Goal: Task Accomplishment & Management: Manage account settings

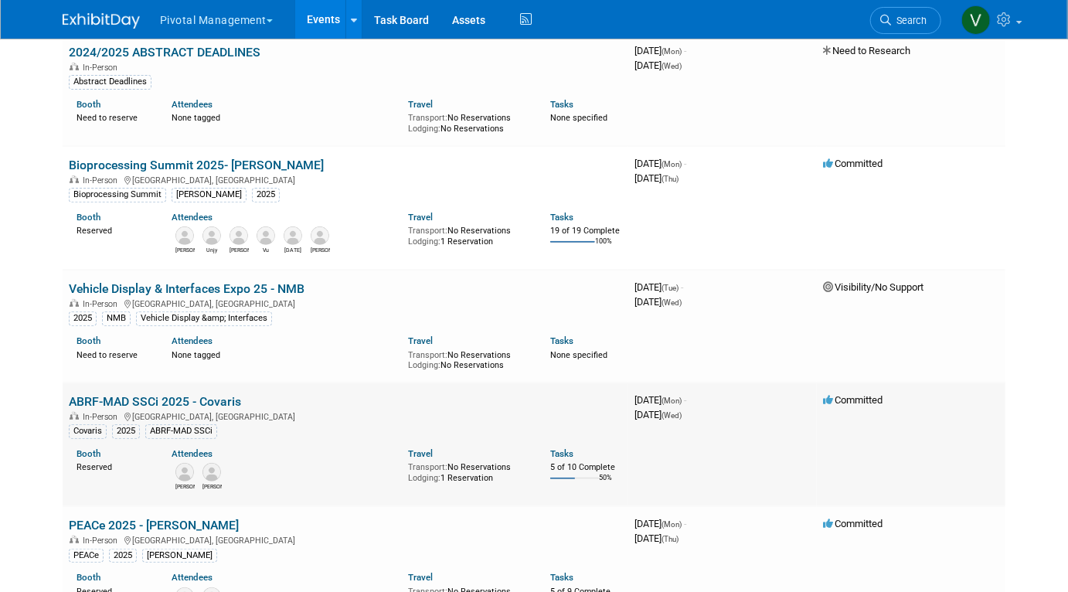
scroll to position [130, 0]
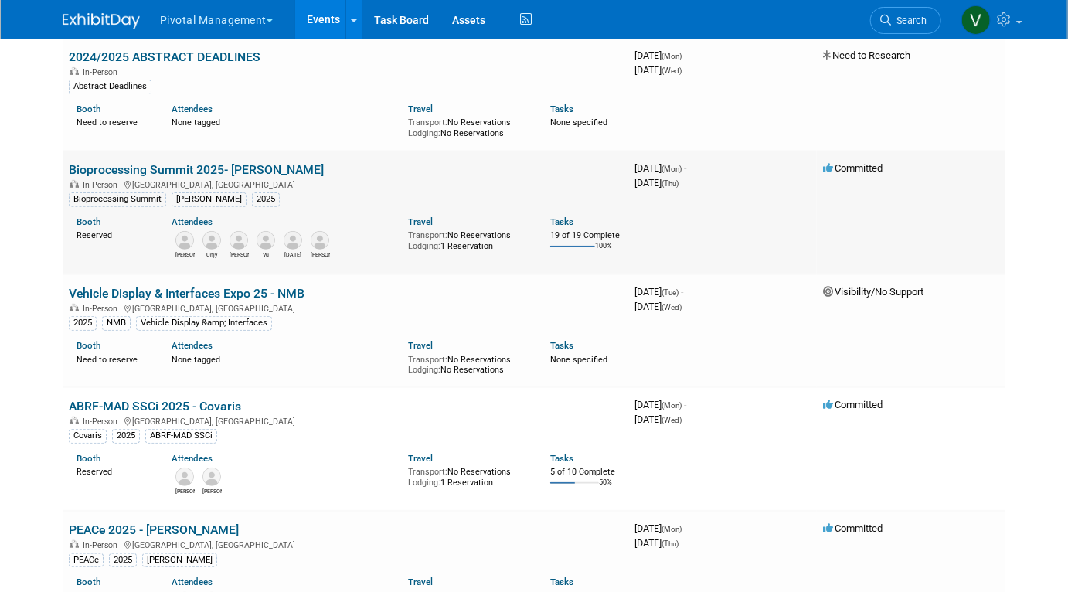
click at [148, 170] on link "Bioprocessing Summit 2025- [PERSON_NAME]" at bounding box center [196, 169] width 255 height 15
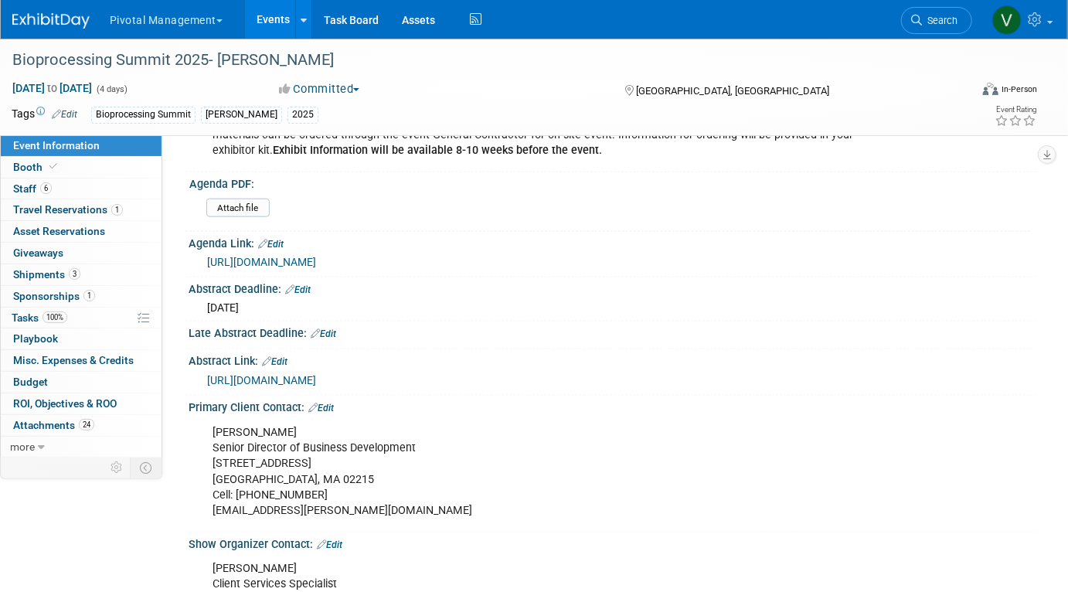
scroll to position [807, 0]
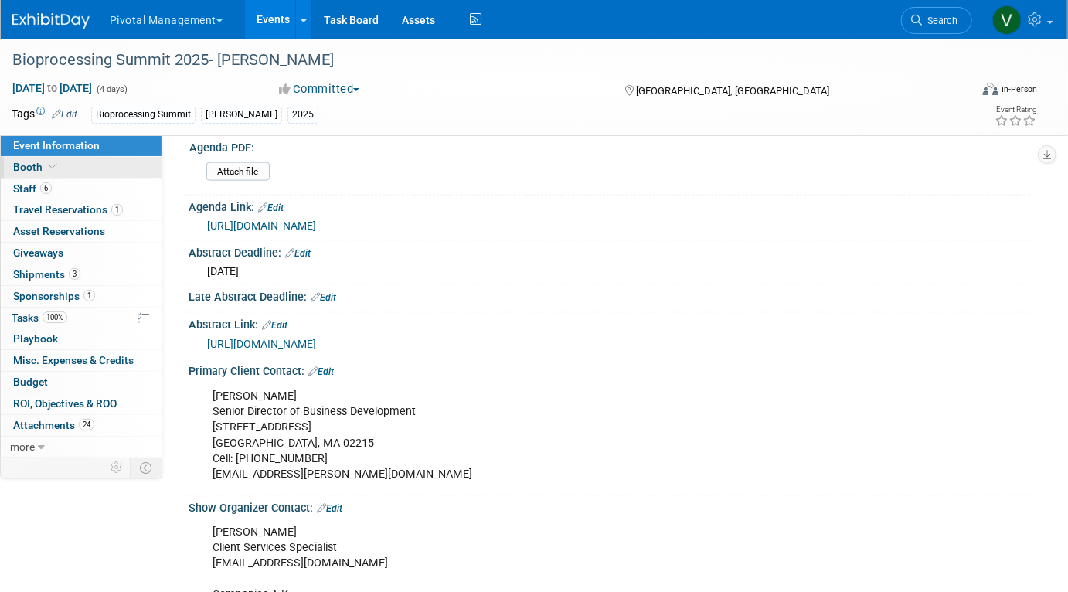
click at [93, 159] on link "Booth" at bounding box center [81, 167] width 161 height 21
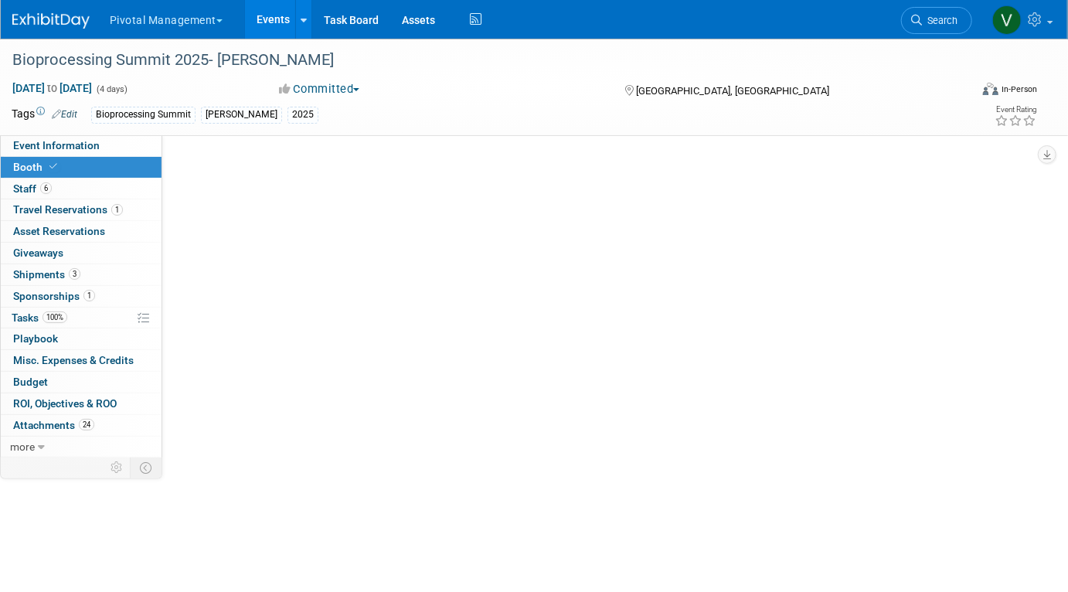
scroll to position [0, 0]
select select "Yes"
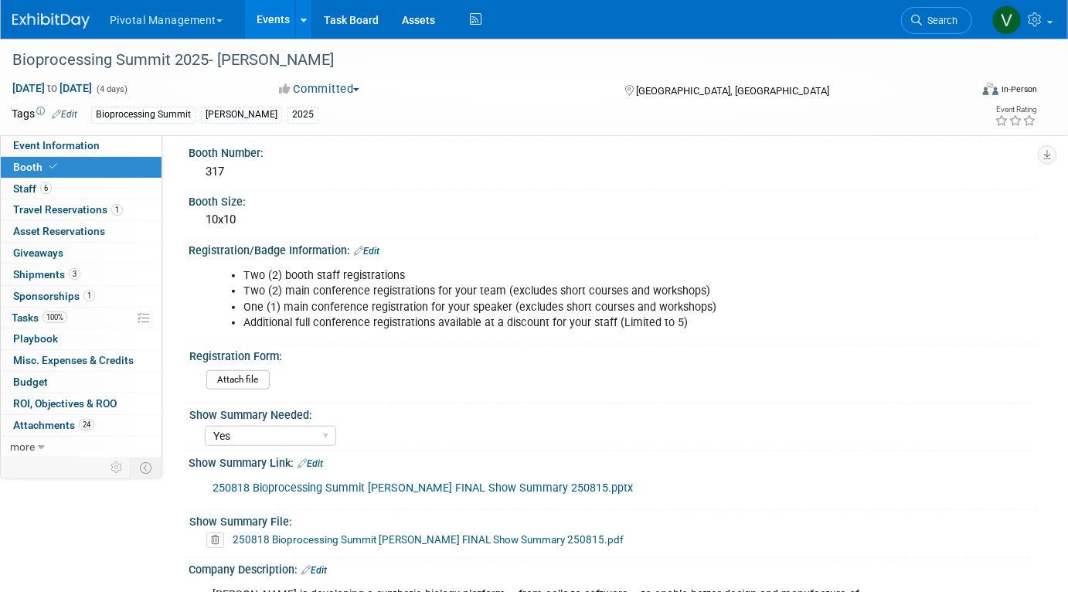
scroll to position [215, 0]
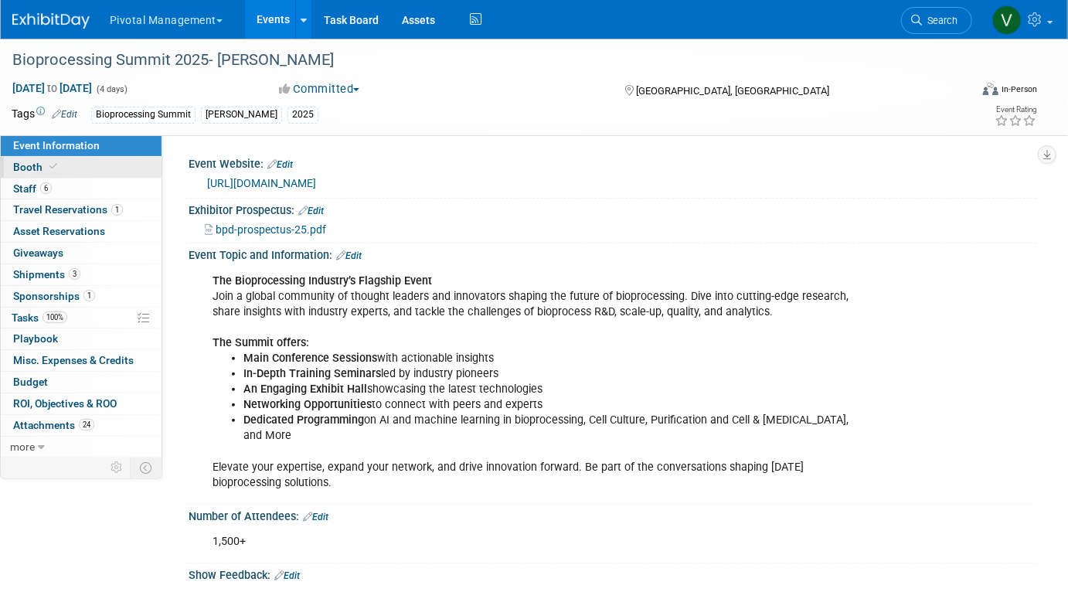
click at [118, 170] on link "Booth" at bounding box center [81, 167] width 161 height 21
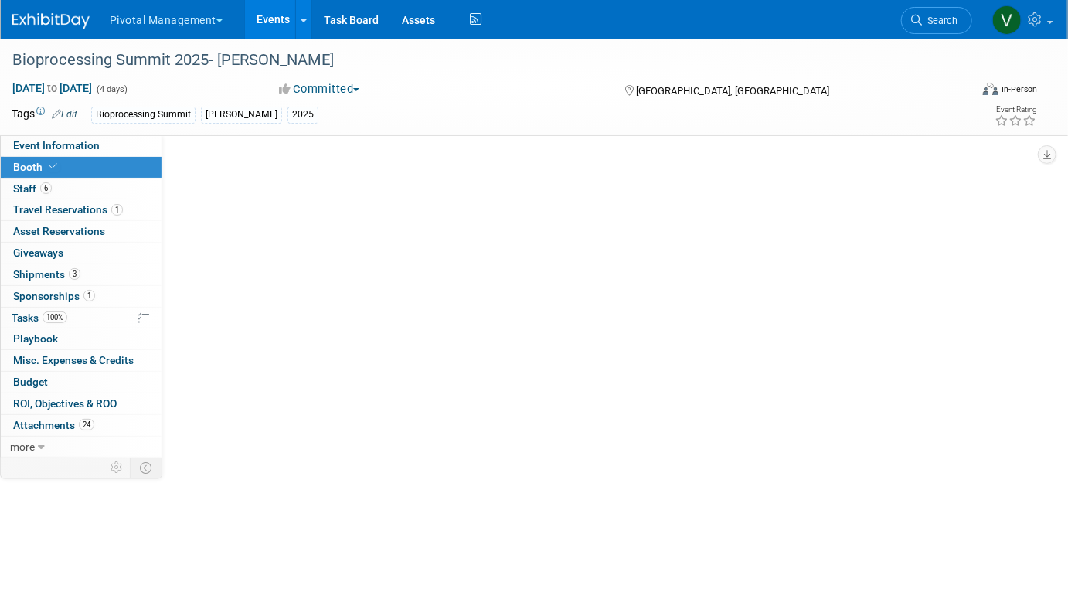
select select "Yes"
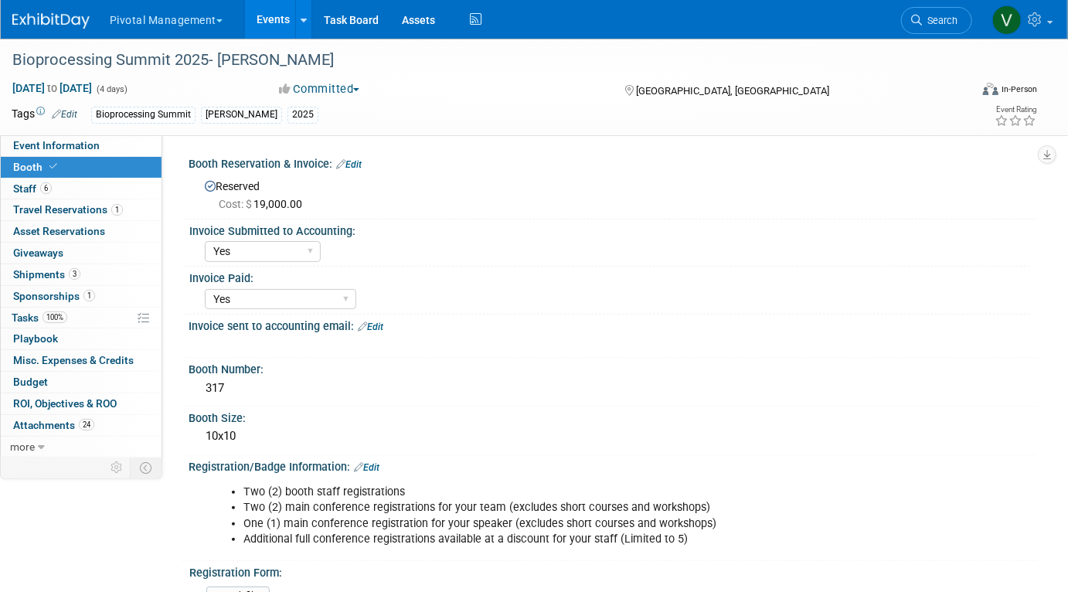
click at [275, 19] on link "Events" at bounding box center [273, 19] width 56 height 39
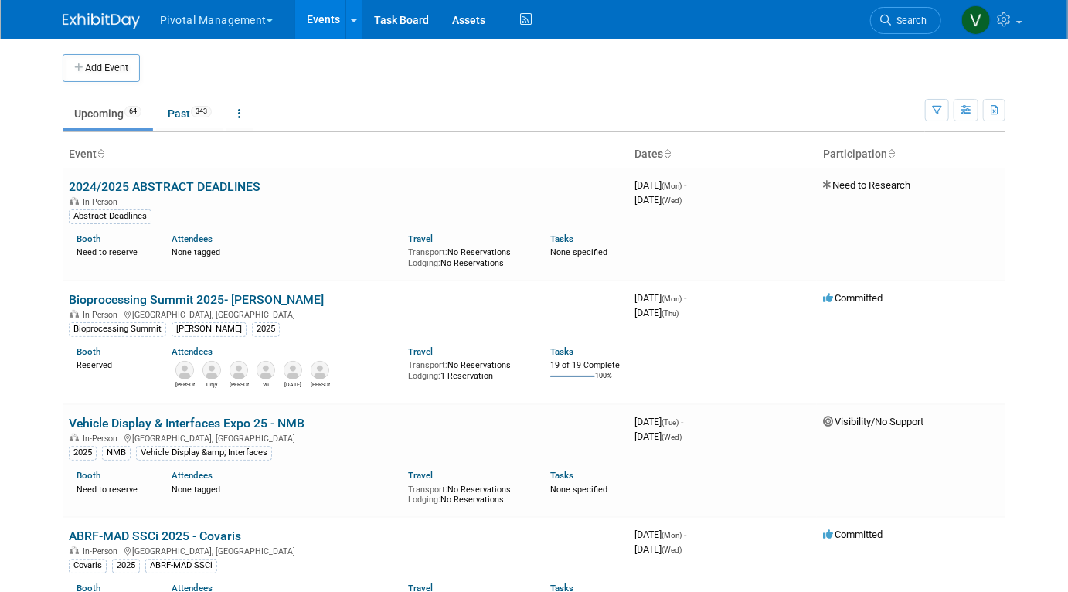
scroll to position [489, 0]
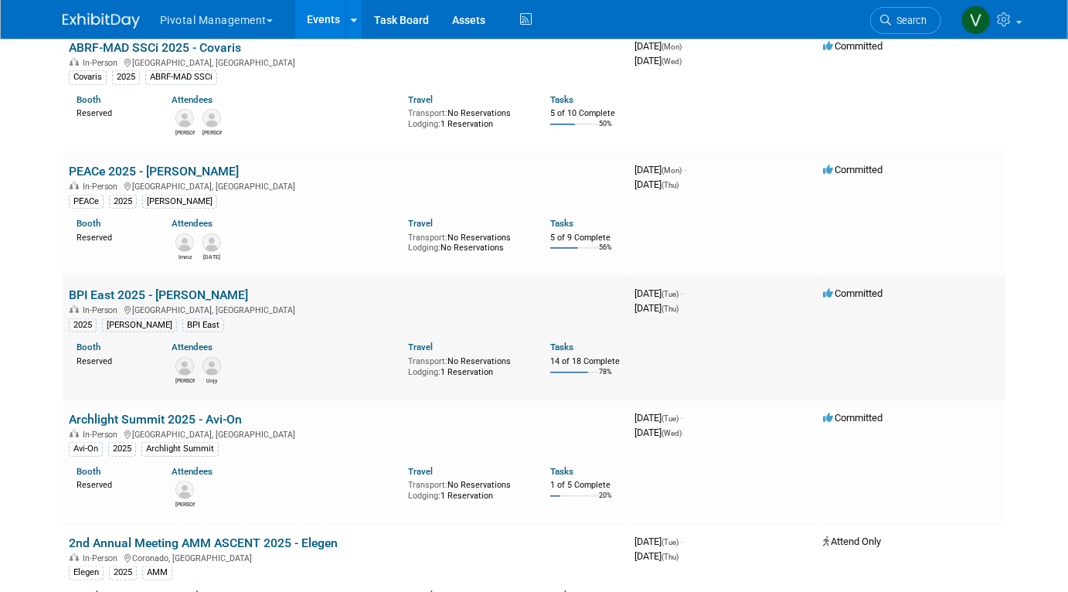
click at [126, 295] on link "BPI East 2025 - [PERSON_NAME]" at bounding box center [158, 295] width 179 height 15
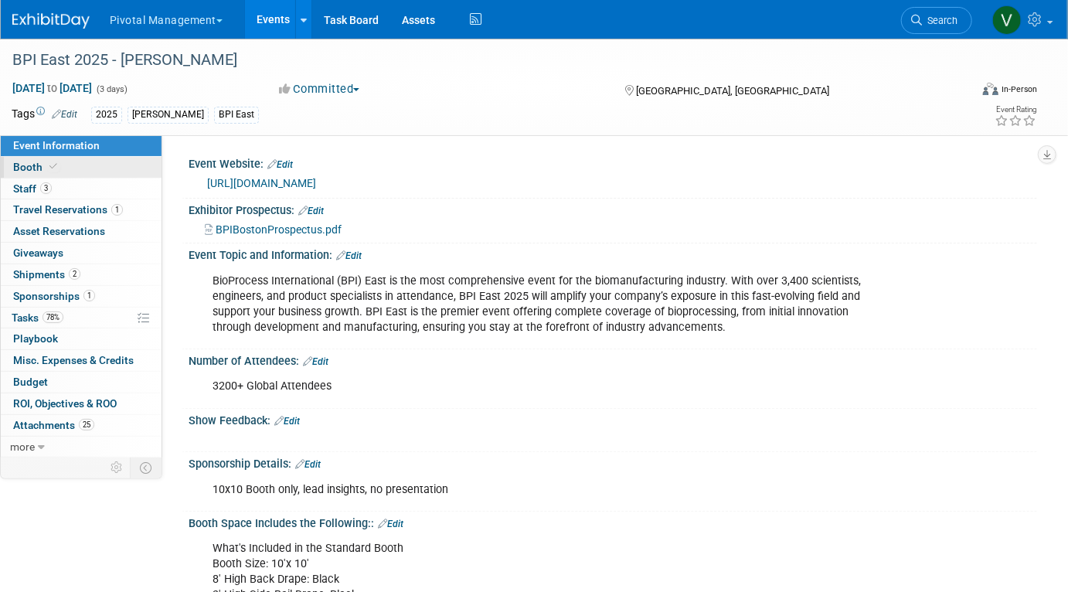
click at [149, 169] on link "Booth" at bounding box center [81, 167] width 161 height 21
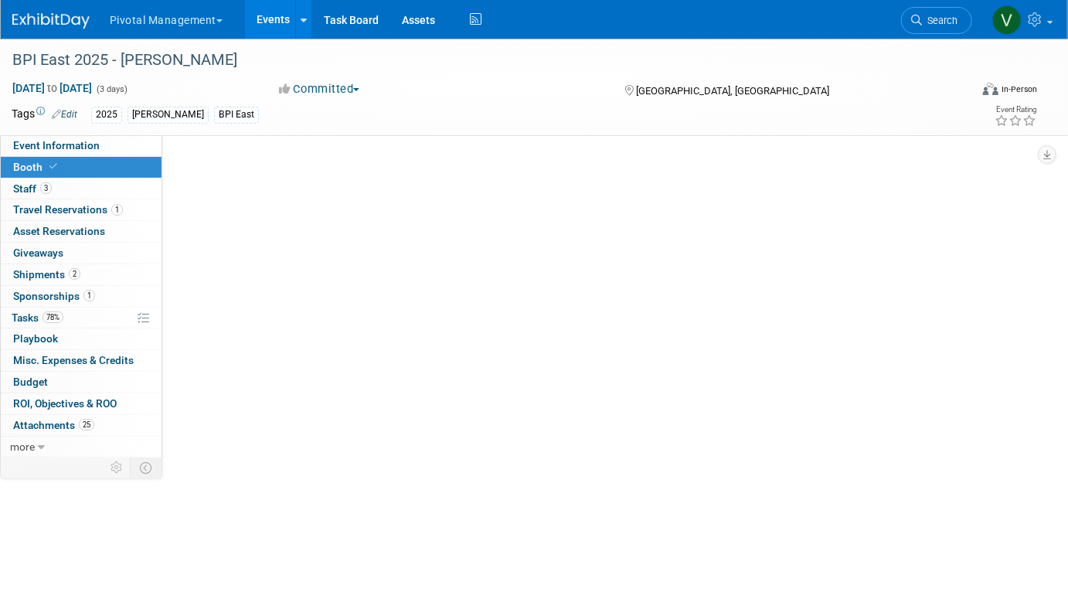
select select "Yes"
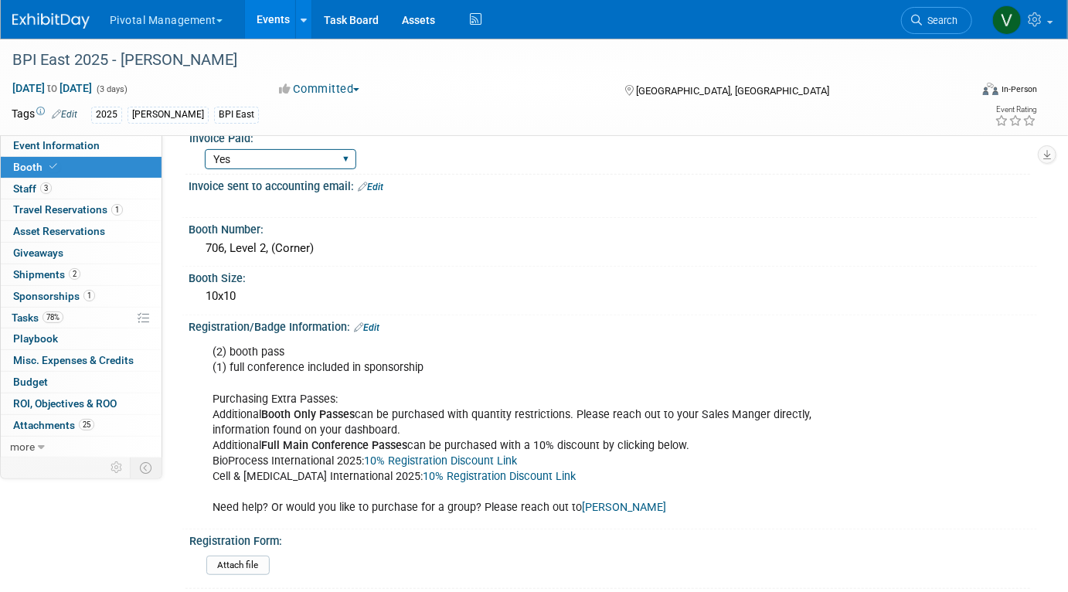
scroll to position [275, 0]
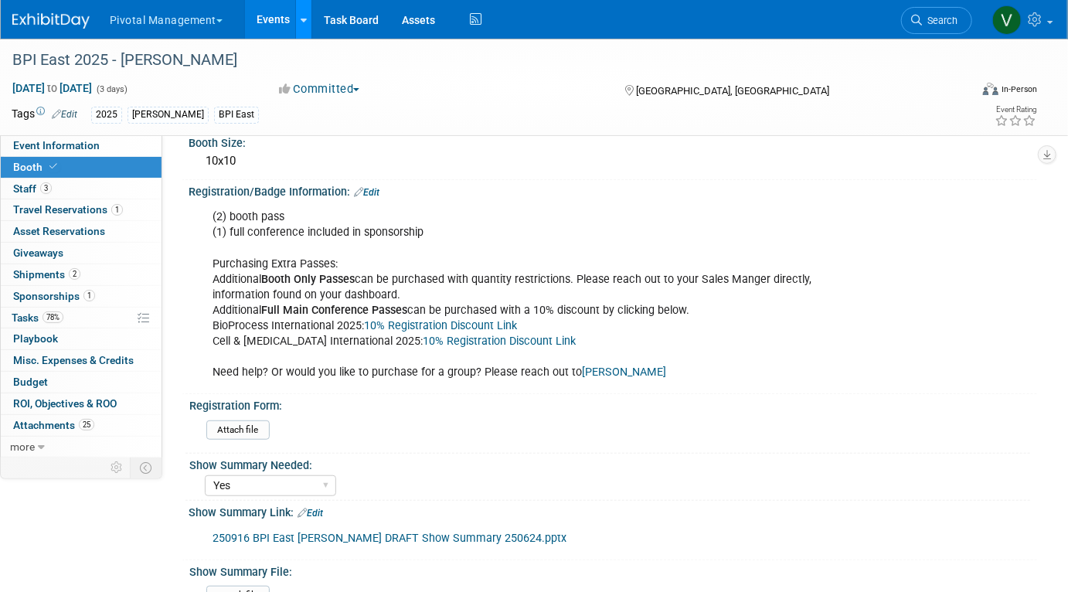
click at [307, 11] on link at bounding box center [303, 19] width 16 height 39
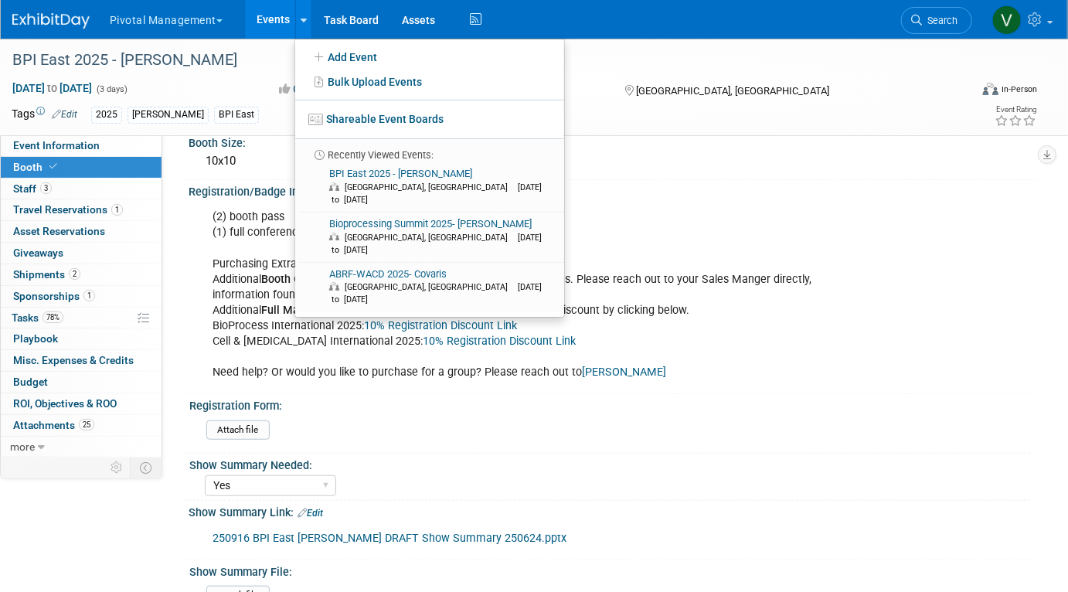
click at [253, 21] on link "Events" at bounding box center [273, 19] width 56 height 39
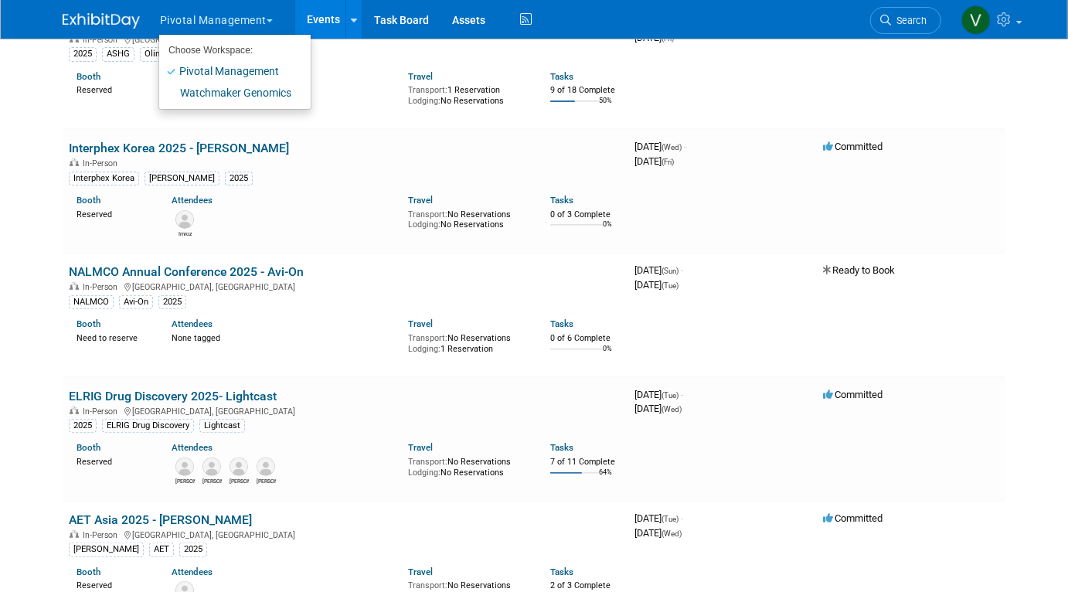
scroll to position [2740, 0]
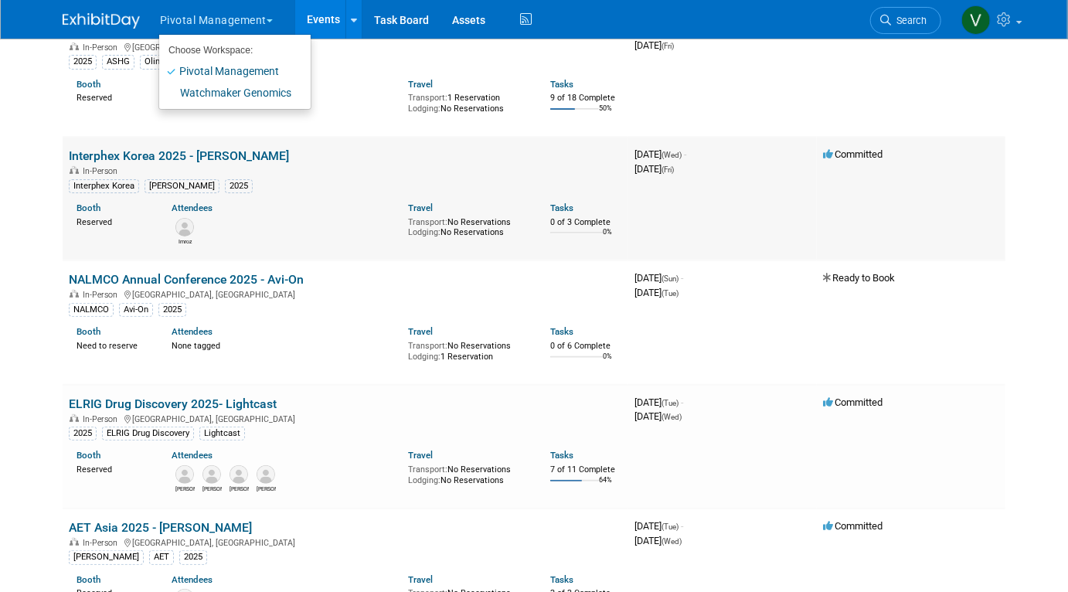
click at [114, 163] on link "Interphex Korea 2025 - [PERSON_NAME]" at bounding box center [179, 155] width 220 height 15
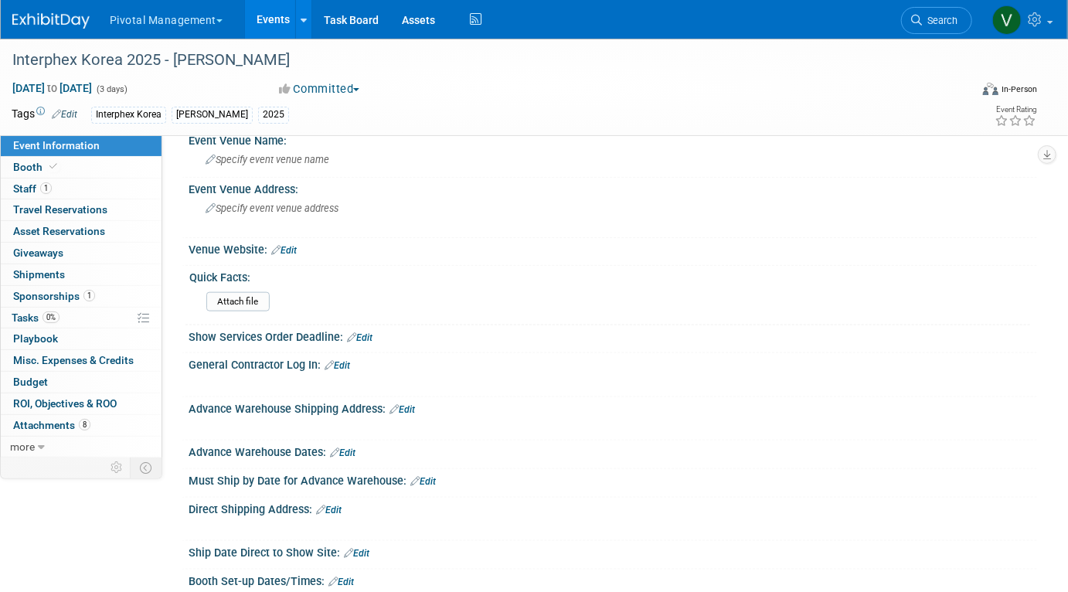
scroll to position [1208, 0]
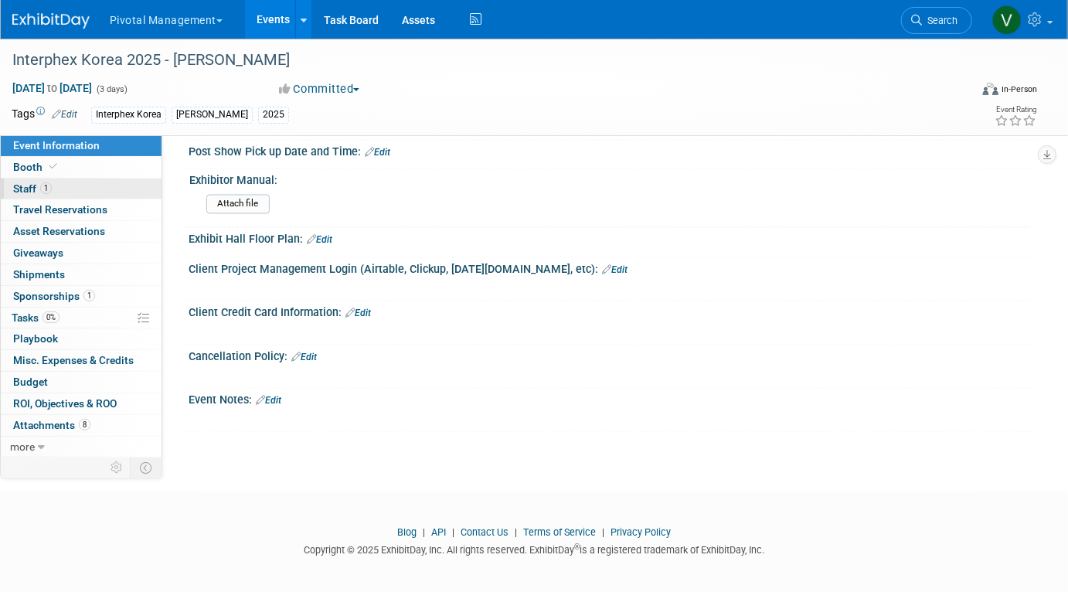
click at [36, 185] on span "Staff 1" at bounding box center [32, 188] width 39 height 12
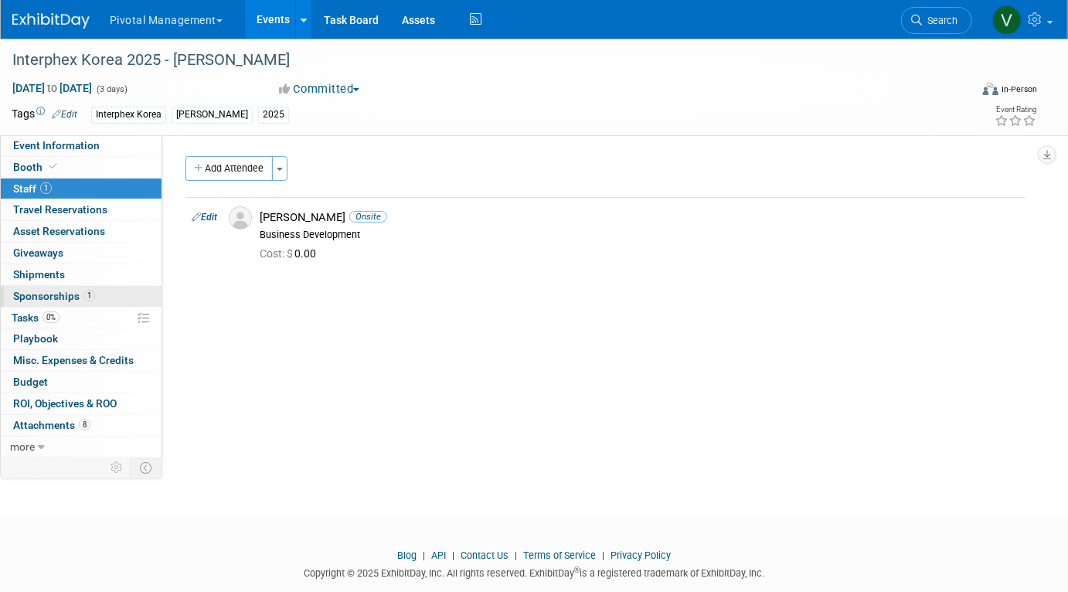
click at [94, 295] on span "1" at bounding box center [89, 296] width 12 height 12
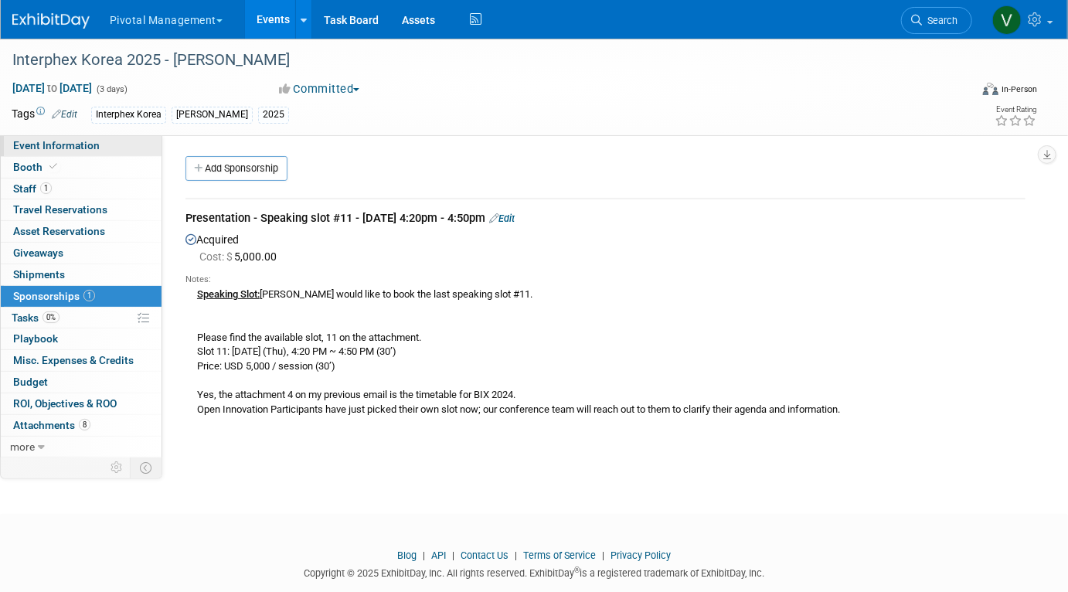
click at [74, 145] on span "Event Information" at bounding box center [56, 145] width 87 height 12
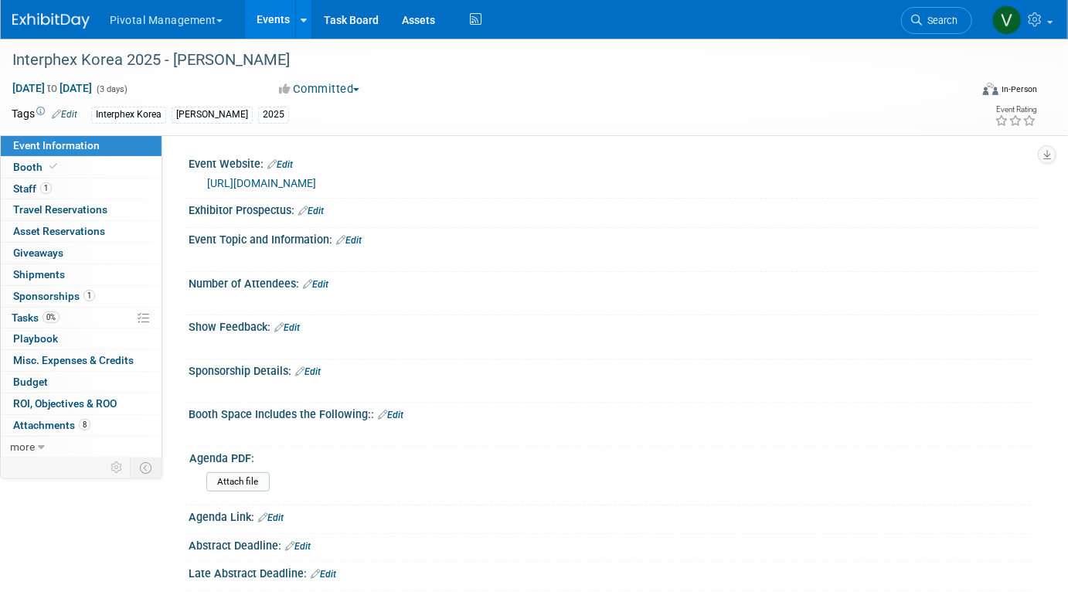
click at [262, 16] on link "Events" at bounding box center [273, 19] width 56 height 39
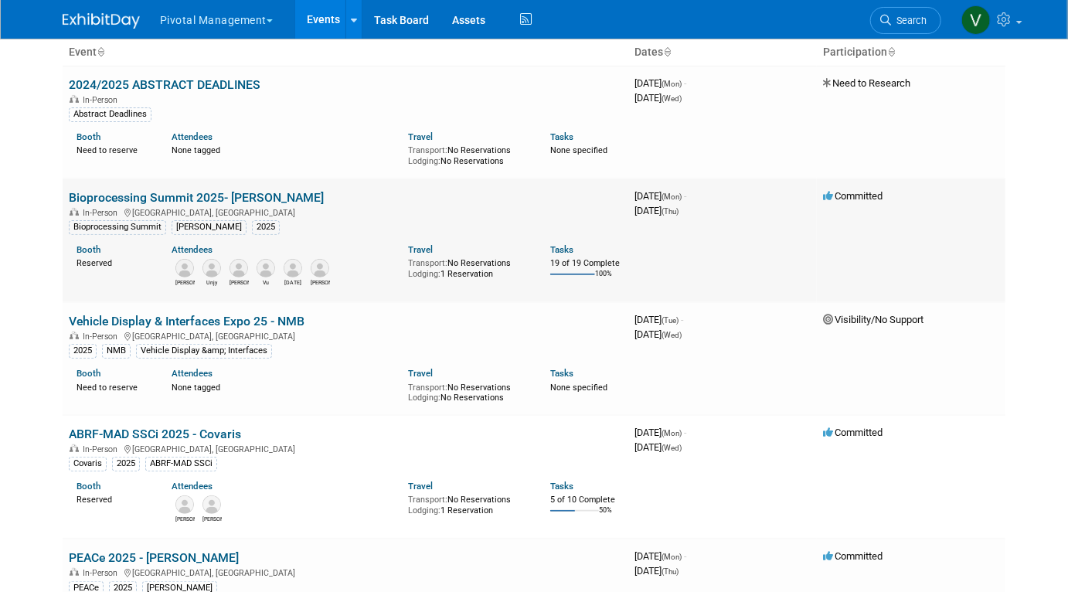
scroll to position [166, 0]
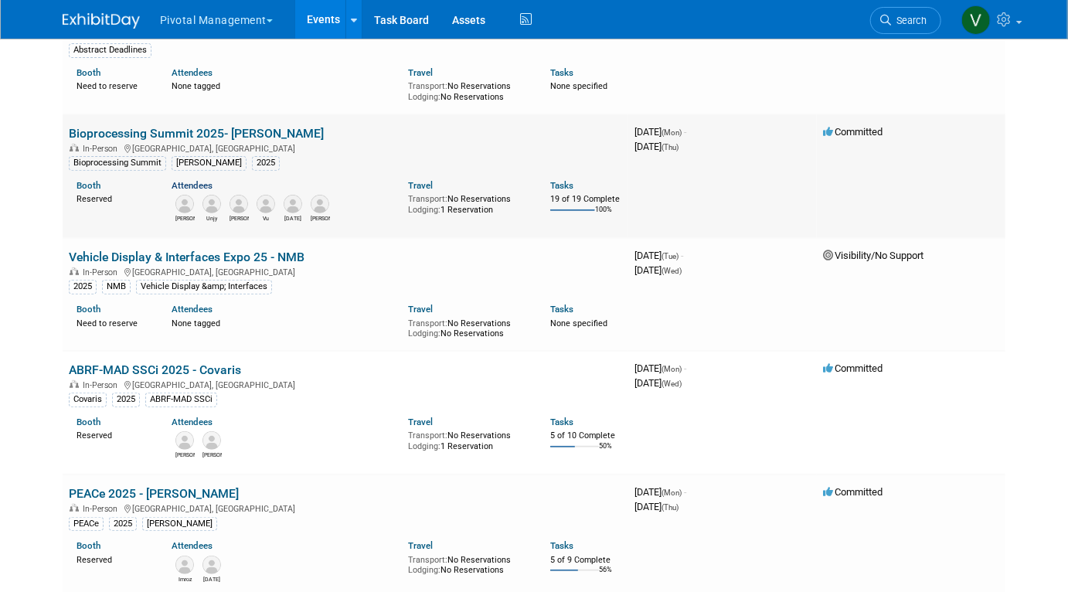
click at [191, 185] on link "Attendees" at bounding box center [192, 185] width 41 height 11
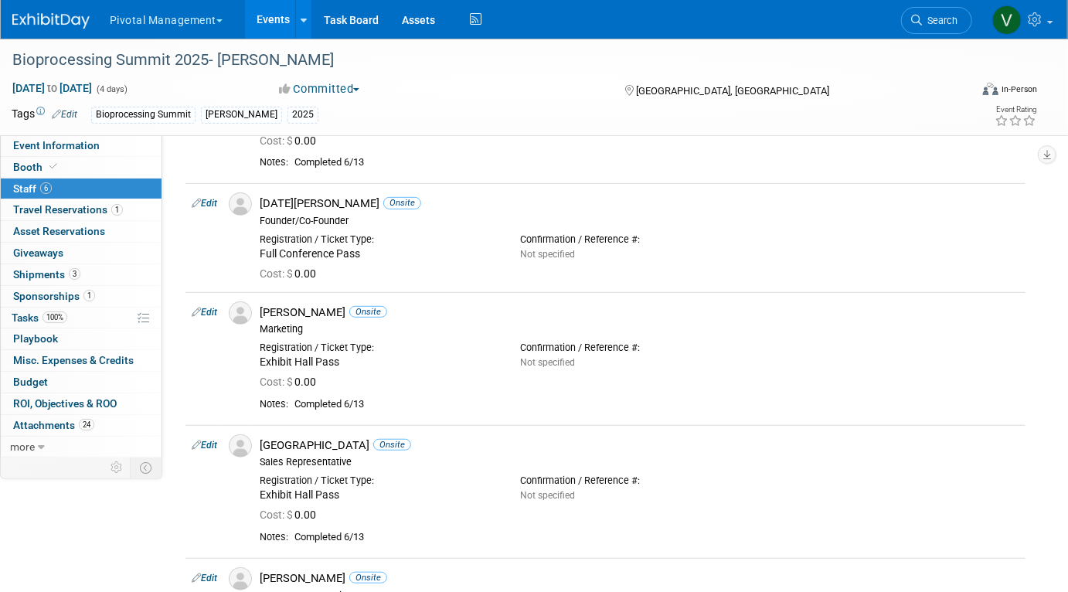
scroll to position [469, 0]
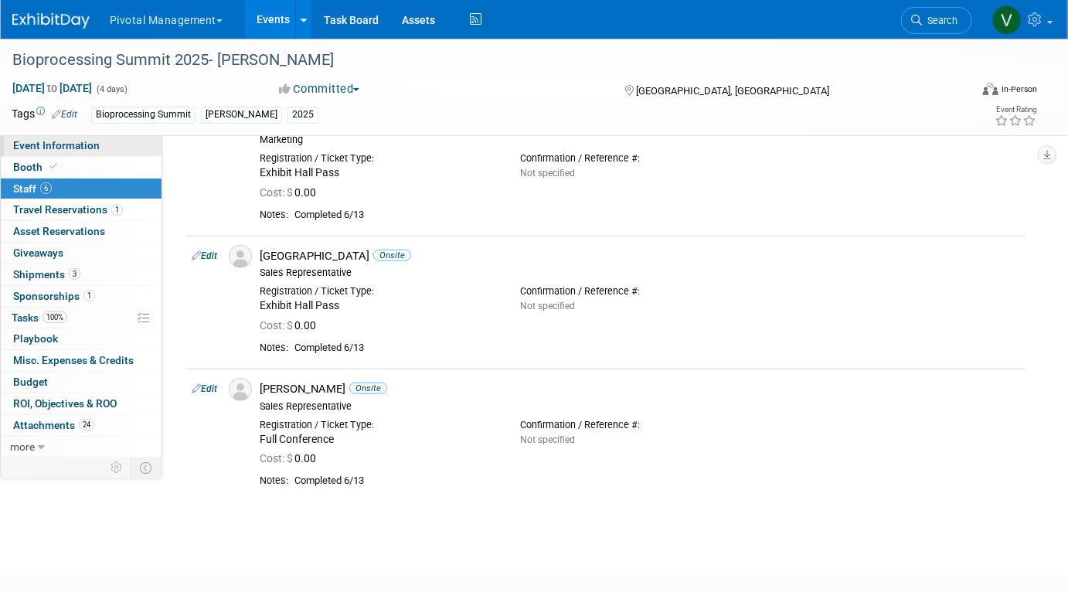
click at [81, 145] on span "Event Information" at bounding box center [56, 145] width 87 height 12
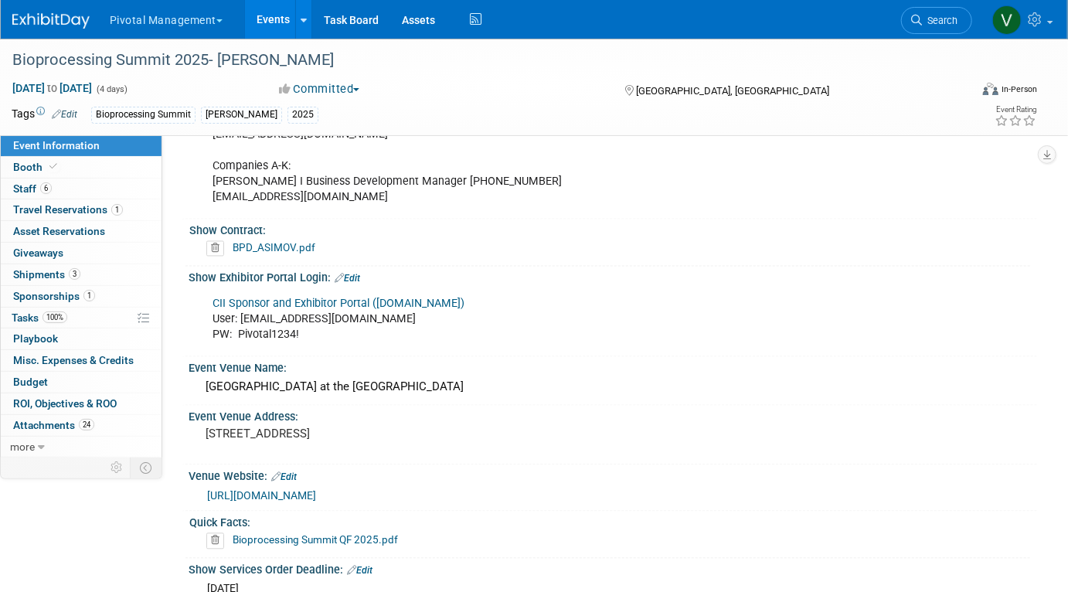
scroll to position [1235, 0]
click at [268, 18] on link "Events" at bounding box center [273, 19] width 56 height 39
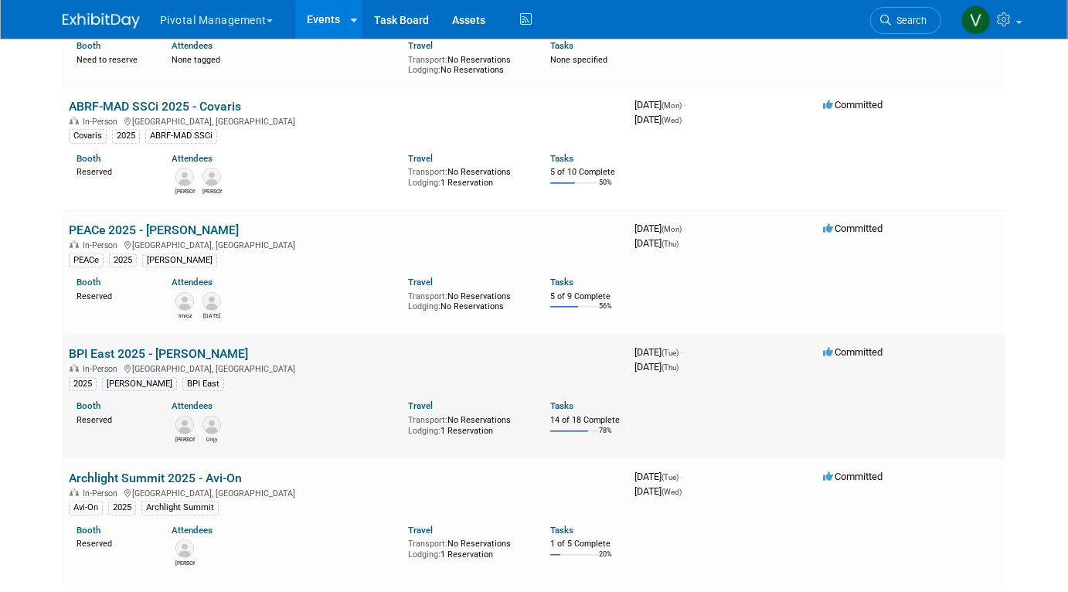
scroll to position [436, 0]
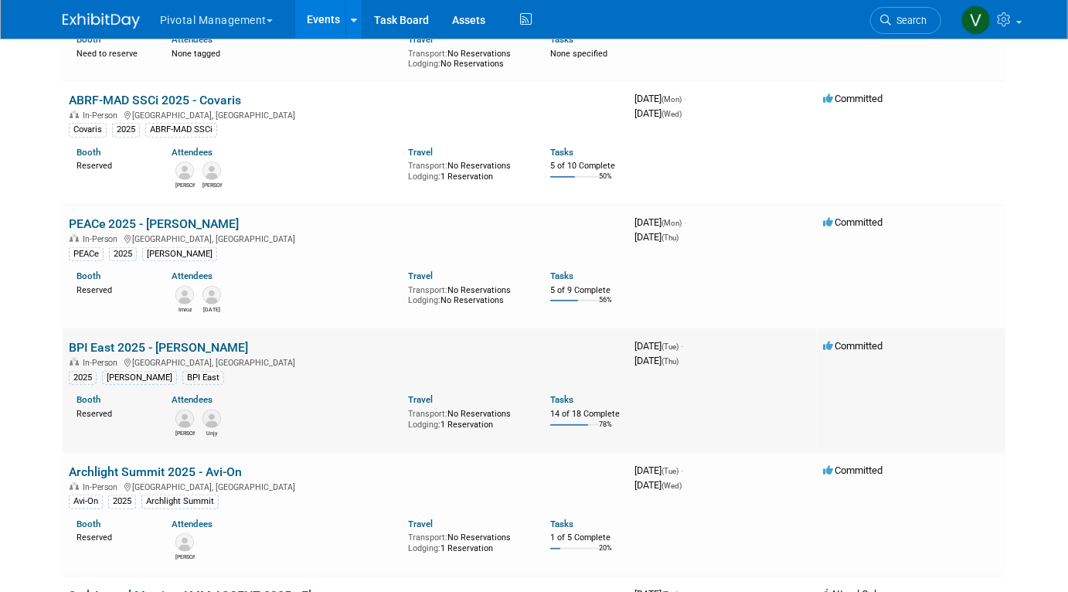
click at [179, 349] on link "BPI East 2025 - [PERSON_NAME]" at bounding box center [158, 347] width 179 height 15
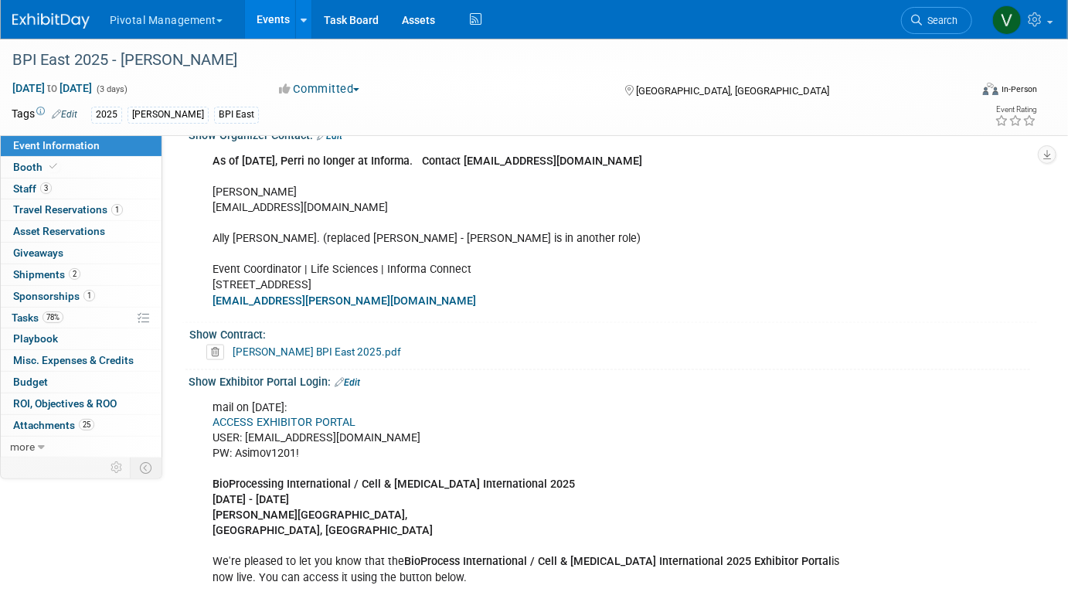
scroll to position [1101, 0]
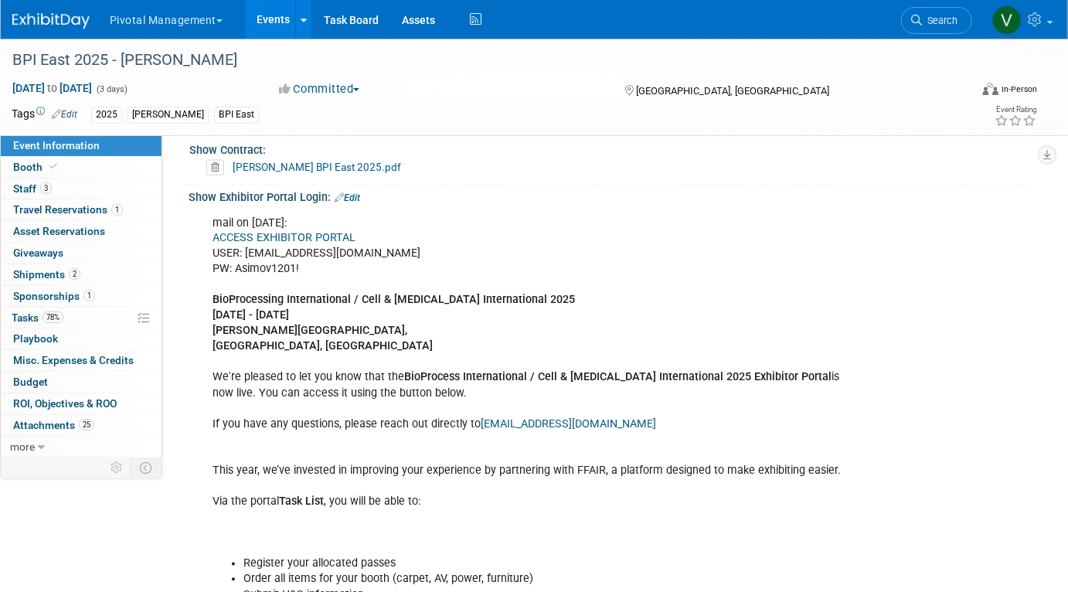
click at [329, 232] on link "ACCESS EXHIBITOR PORTAL" at bounding box center [284, 238] width 143 height 13
drag, startPoint x: 236, startPoint y: 267, endPoint x: 311, endPoint y: 267, distance: 75.0
copy div "Asimov1201!"
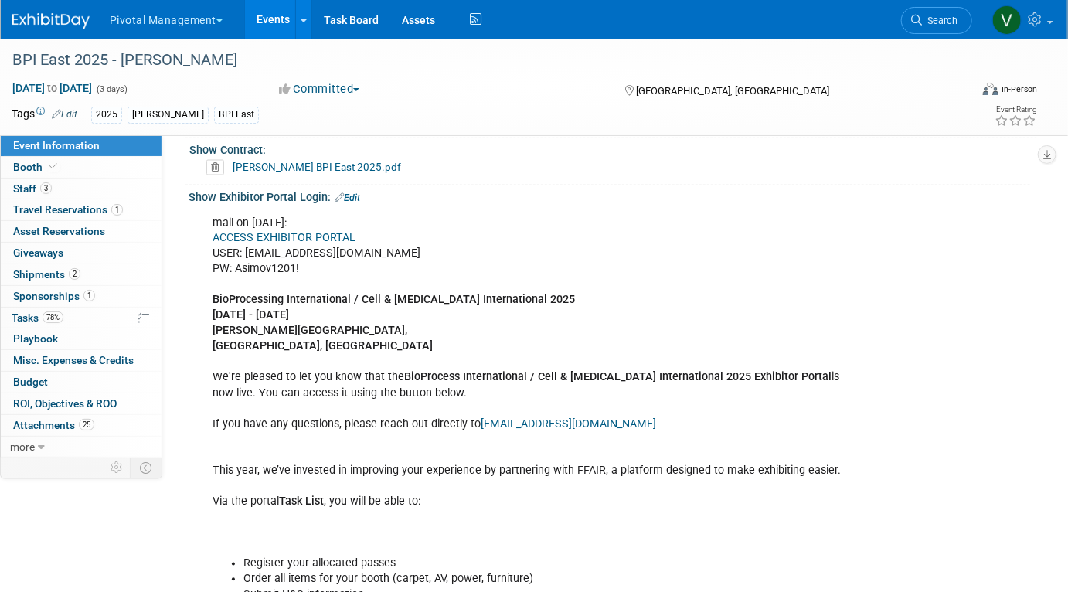
drag, startPoint x: 244, startPoint y: 252, endPoint x: 370, endPoint y: 250, distance: 125.2
copy div "[EMAIL_ADDRESS][DOMAIN_NAME]"
drag, startPoint x: 235, startPoint y: 264, endPoint x: 306, endPoint y: 272, distance: 71.6
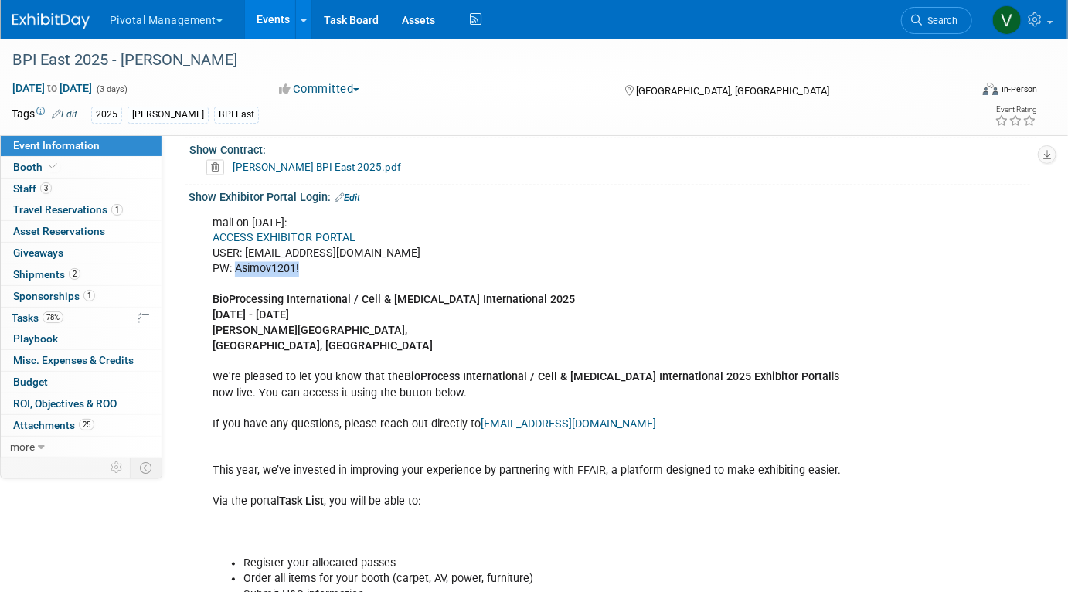
copy div "Asimov1201!"
click at [356, 192] on link "Edit" at bounding box center [348, 197] width 26 height 11
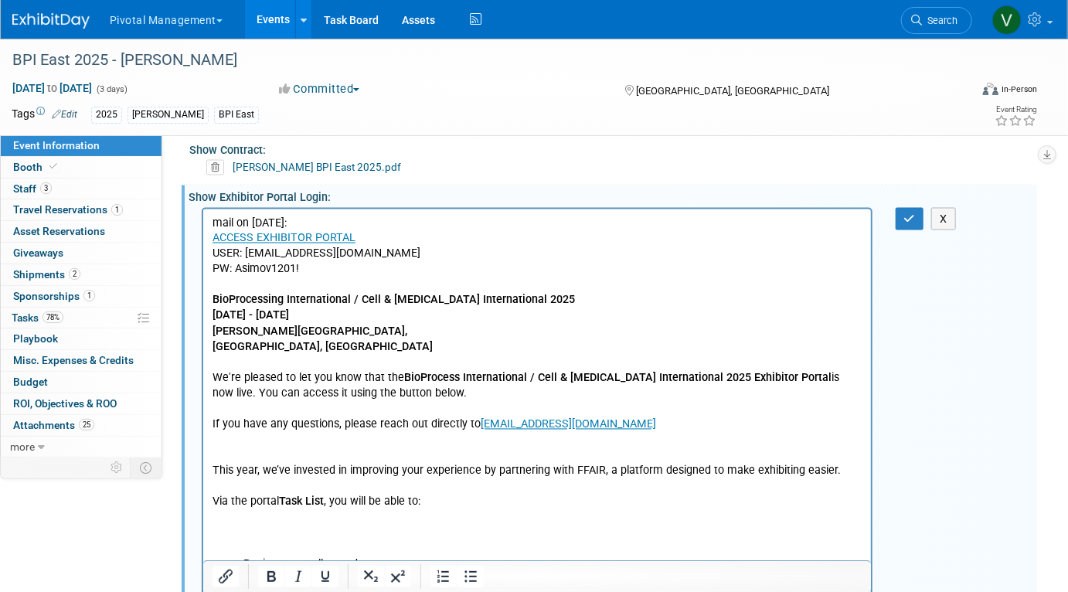
scroll to position [0, 0]
click at [359, 264] on p "mail on [DATE]: ACCESS EXHIBITOR PORTAL USER: [EMAIL_ADDRESS][DOMAIN_NAME] PW: …" at bounding box center [537, 386] width 650 height 342
click at [395, 339] on p "mail on [DATE]: ACCESS EXHIBITOR PORTAL USER: [EMAIL_ADDRESS][DOMAIN_NAME] PW: …" at bounding box center [537, 386] width 650 height 342
click at [257, 239] on link "ACCESS EXHIBITOR PORTAL" at bounding box center [283, 237] width 143 height 13
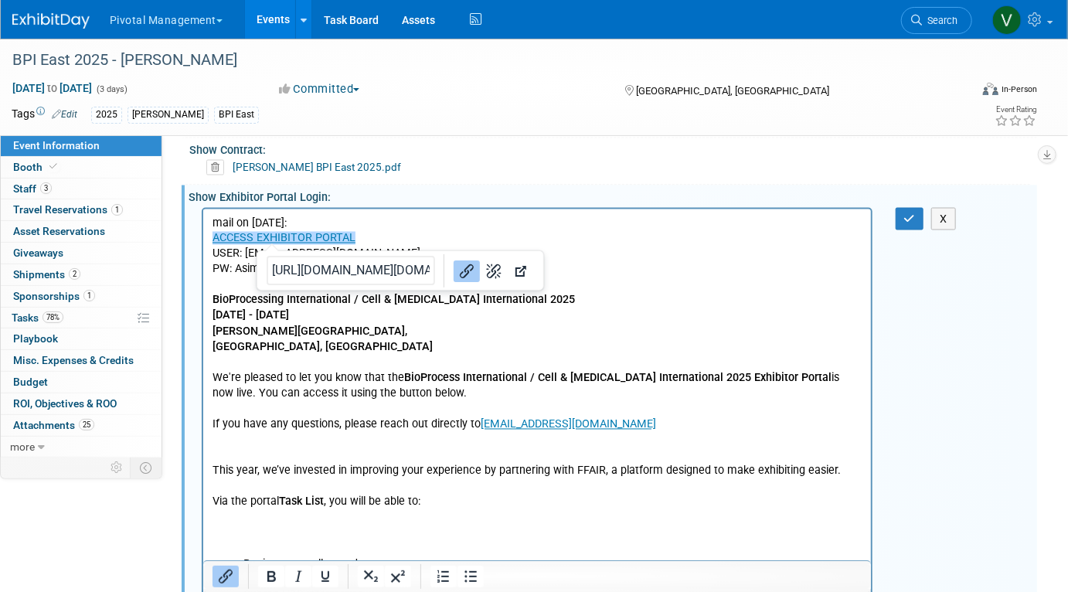
click at [458, 269] on icon "Link" at bounding box center [467, 271] width 19 height 19
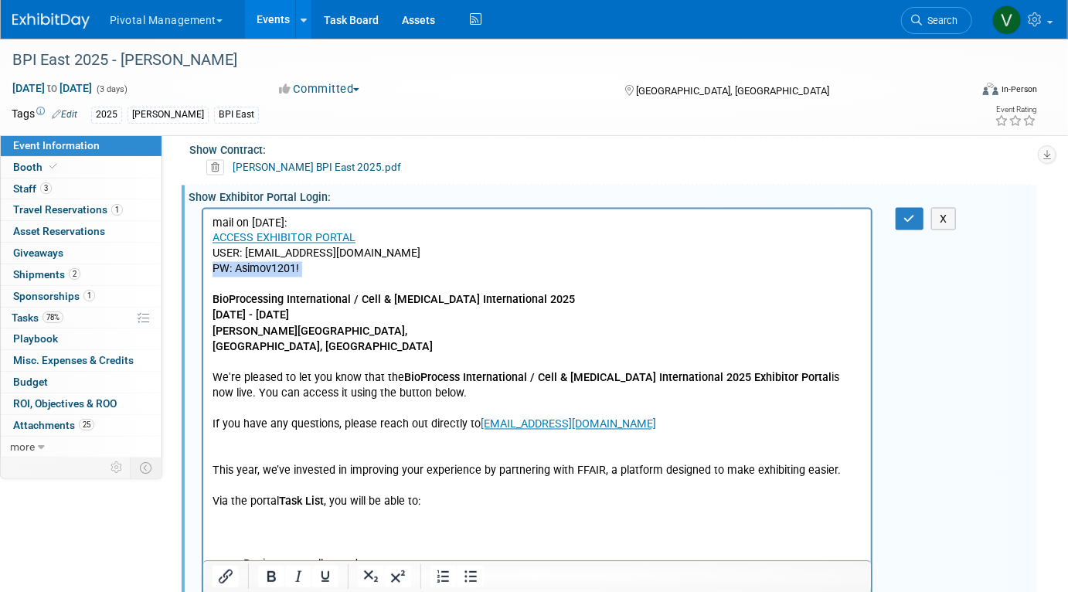
click at [437, 272] on p "mail on [DATE]: ACCESS EXHIBITOR PORTAL USER: [EMAIL_ADDRESS][DOMAIN_NAME] PW: …" at bounding box center [537, 386] width 650 height 342
click at [344, 238] on link "ACCESS EXHIBITOR PORTAL" at bounding box center [283, 237] width 143 height 13
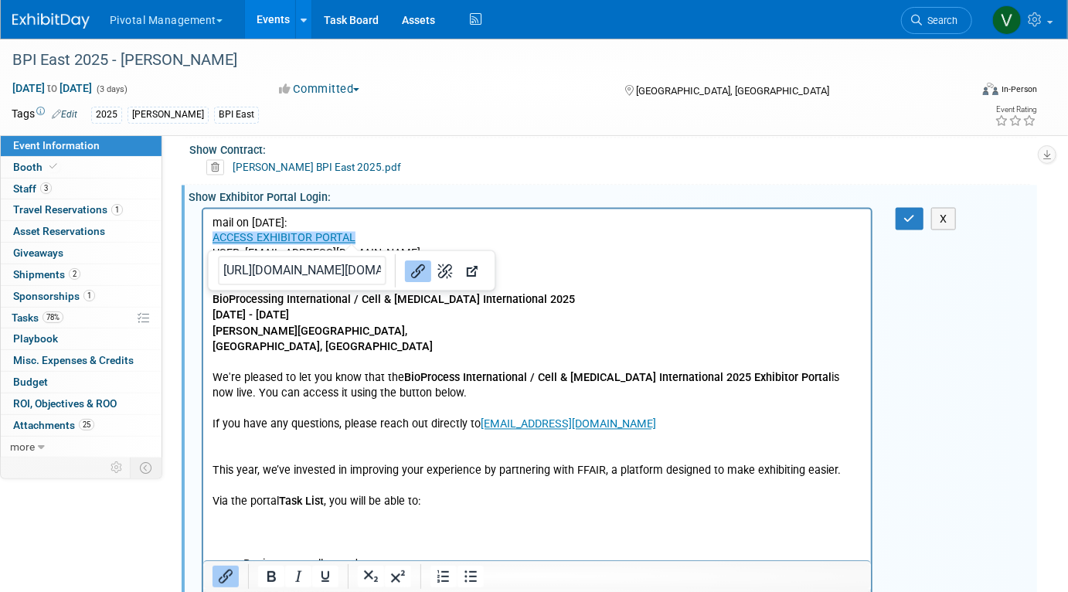
click at [321, 272] on input "[URL][DOMAIN_NAME][DOMAIN_NAME]" at bounding box center [302, 270] width 169 height 29
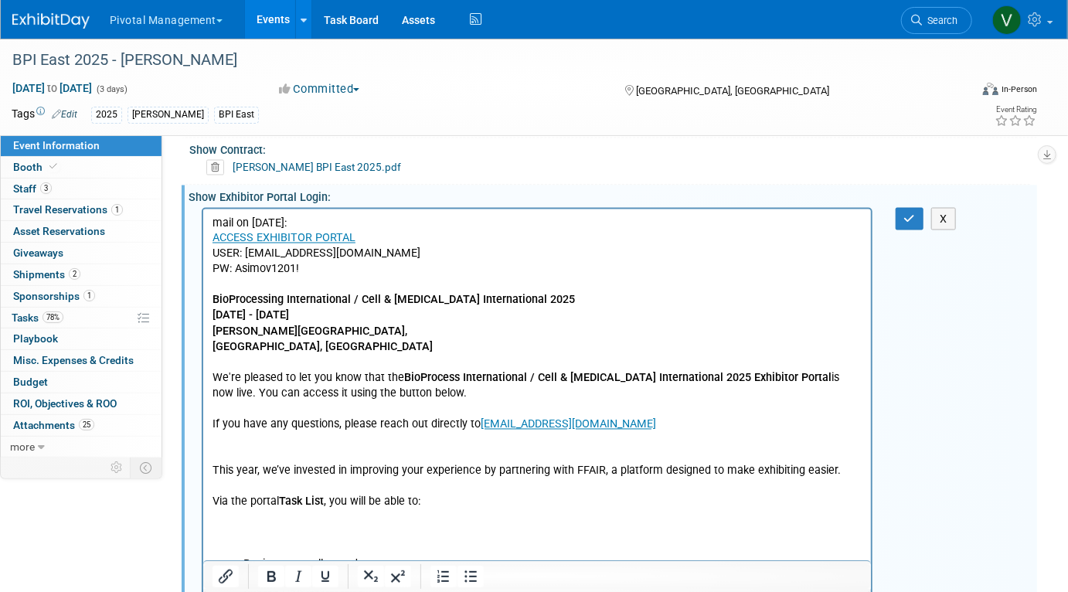
click at [370, 224] on p "mail on [DATE]: ACCESS EXHIBITOR PORTAL USER: [EMAIL_ADDRESS][DOMAIN_NAME] PW: …" at bounding box center [537, 386] width 650 height 342
click at [325, 227] on p "mail on [DATE]: ACCESS EXHIBITOR PORTAL USER: [EMAIL_ADDRESS][DOMAIN_NAME] PW: …" at bounding box center [537, 386] width 650 height 342
click at [309, 270] on p "mail on [DATE]: ACCESS EXHIBITOR PORTAL USER: [EMAIL_ADDRESS][DOMAIN_NAME] PW: …" at bounding box center [537, 386] width 650 height 342
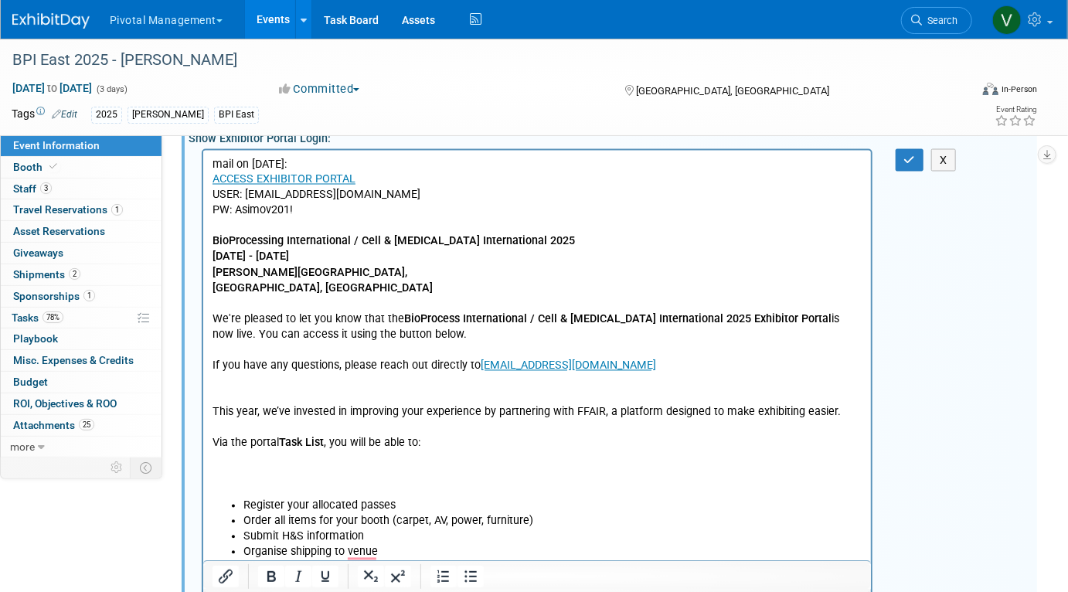
scroll to position [1163, 0]
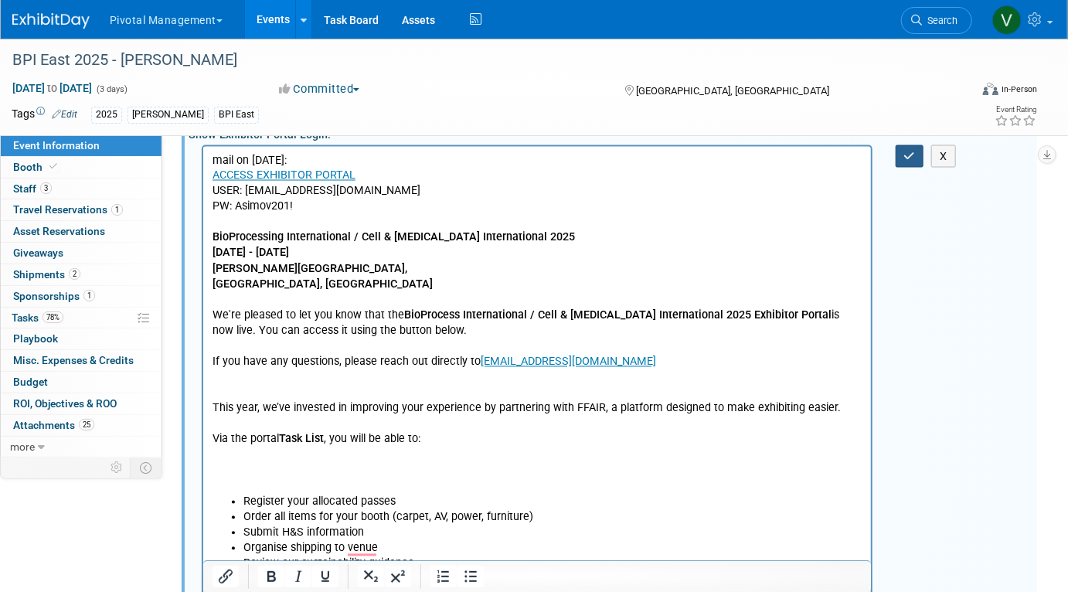
click at [912, 145] on button "button" at bounding box center [910, 156] width 29 height 22
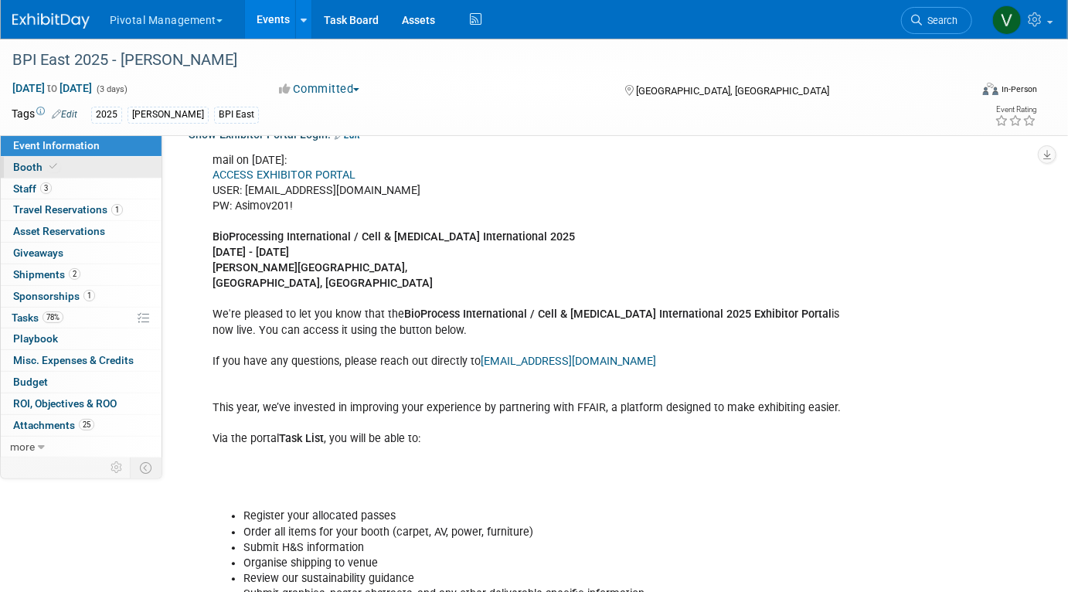
click at [124, 168] on link "Booth" at bounding box center [81, 167] width 161 height 21
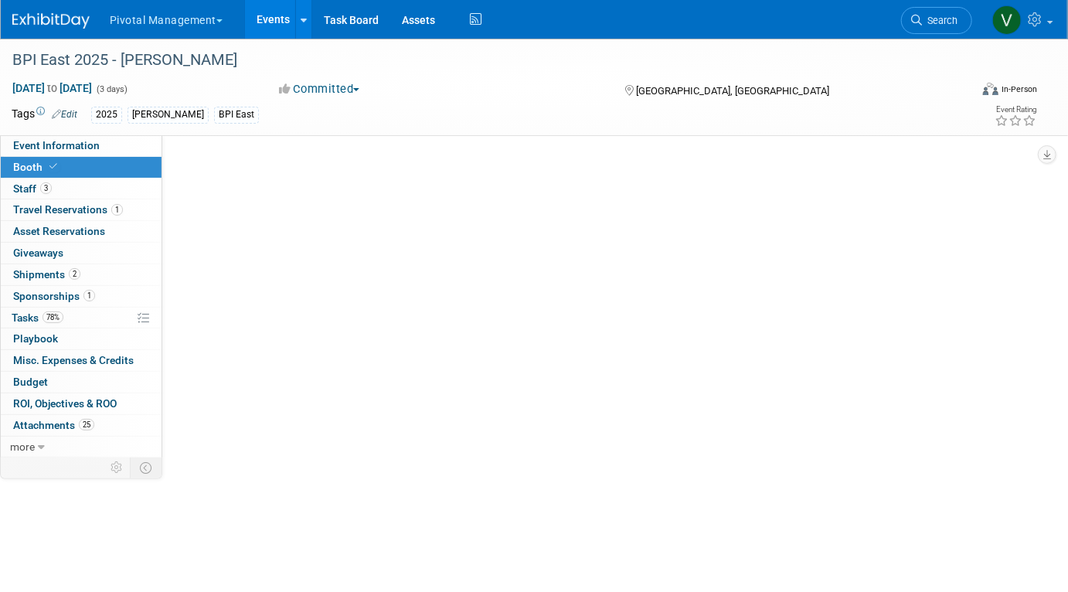
select select "Yes"
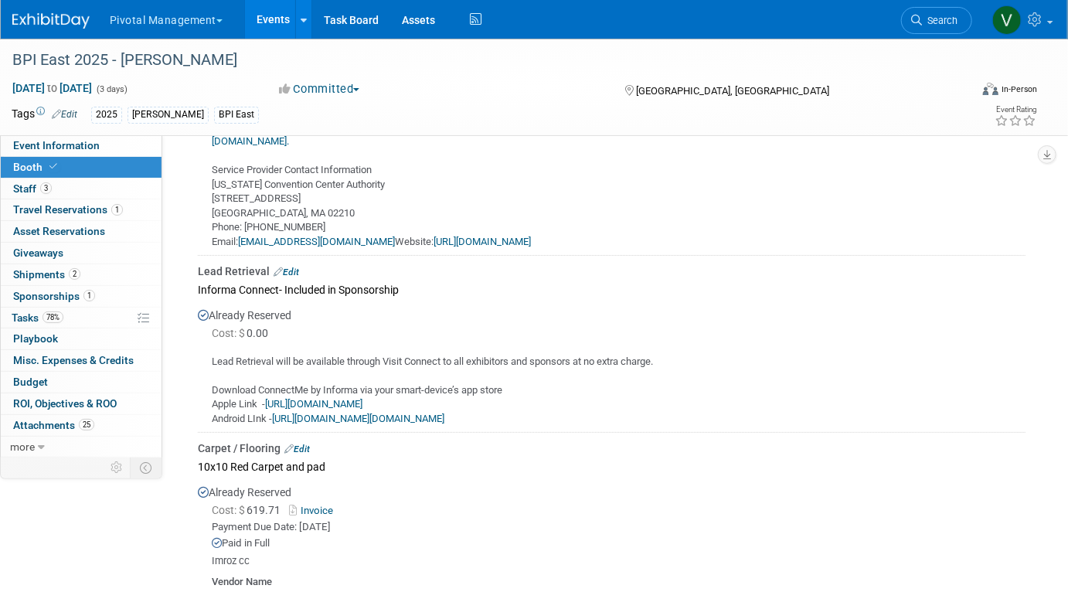
scroll to position [2655, 0]
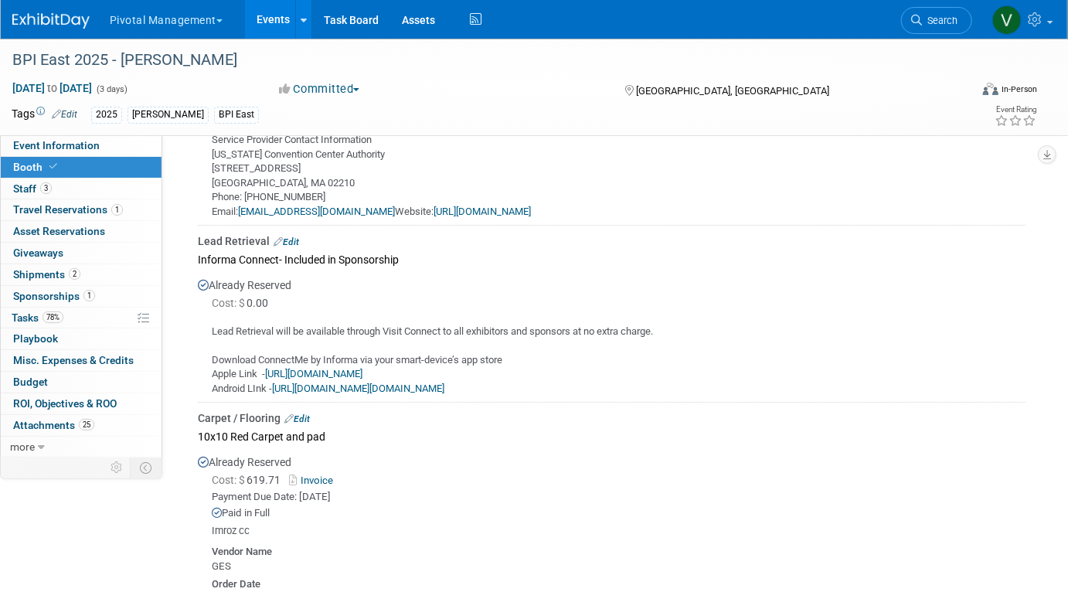
click at [295, 237] on link "Edit" at bounding box center [287, 242] width 26 height 11
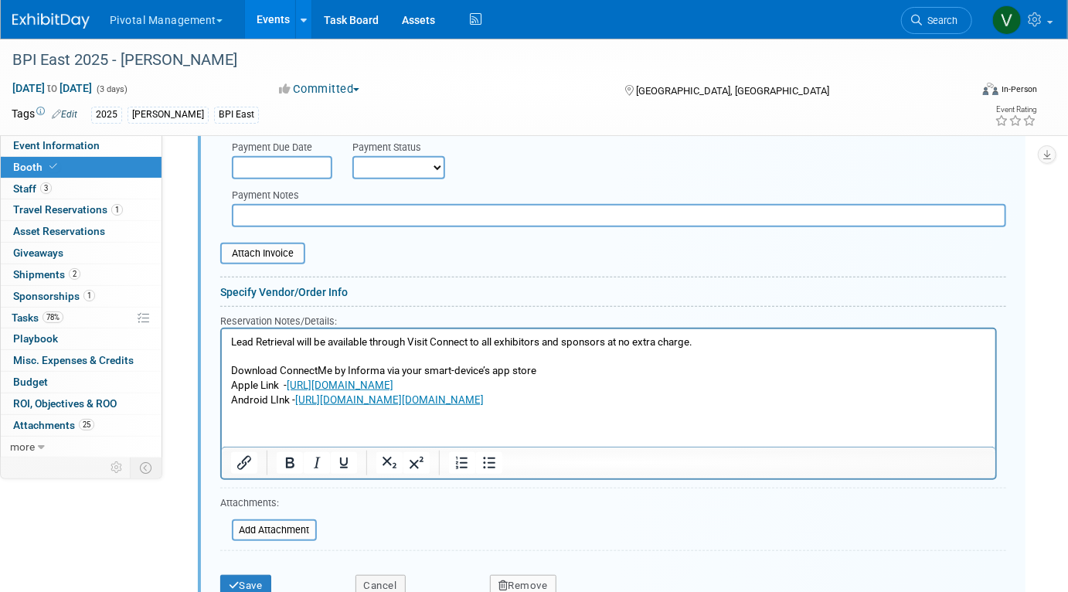
scroll to position [2972, 0]
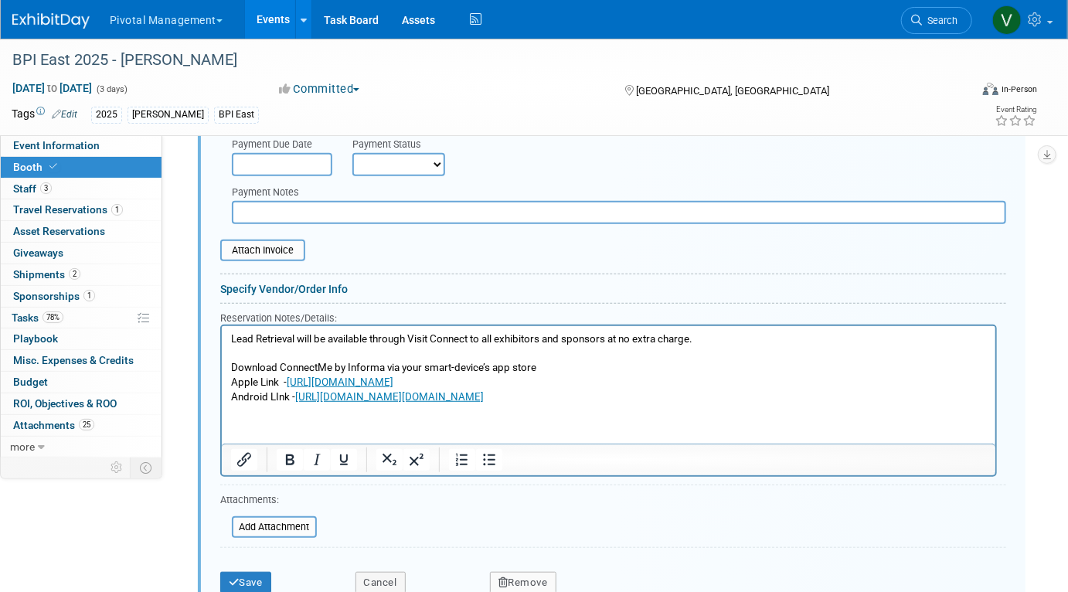
click at [738, 338] on p "Lead Retrieval will be available through Visit Connect to all exhibitors and sp…" at bounding box center [608, 368] width 756 height 73
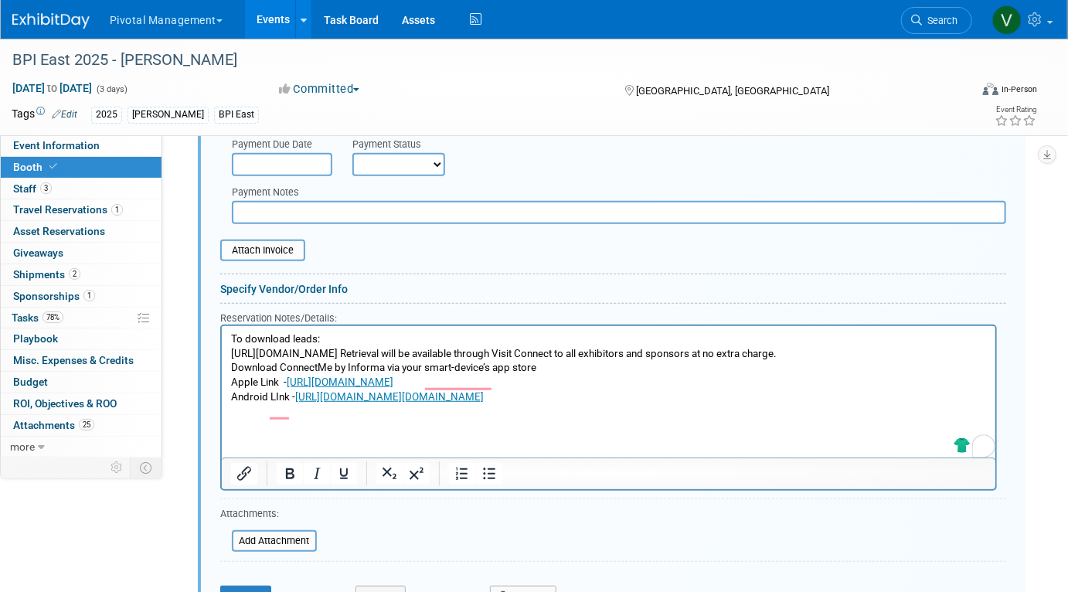
click at [662, 376] on p "To download leads: [URL][DOMAIN_NAME] Retrieval will be available through Visit…" at bounding box center [608, 368] width 756 height 73
click at [653, 366] on p "To download leads: [URL][DOMAIN_NAME] Retrieval will be available through Visit…" at bounding box center [608, 368] width 756 height 73
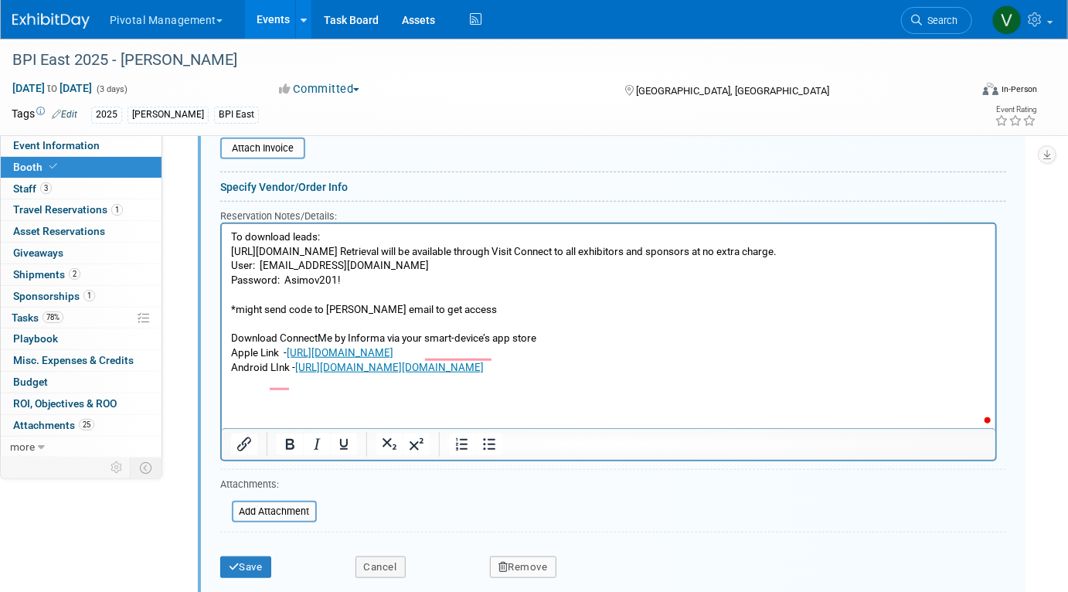
scroll to position [3218, 0]
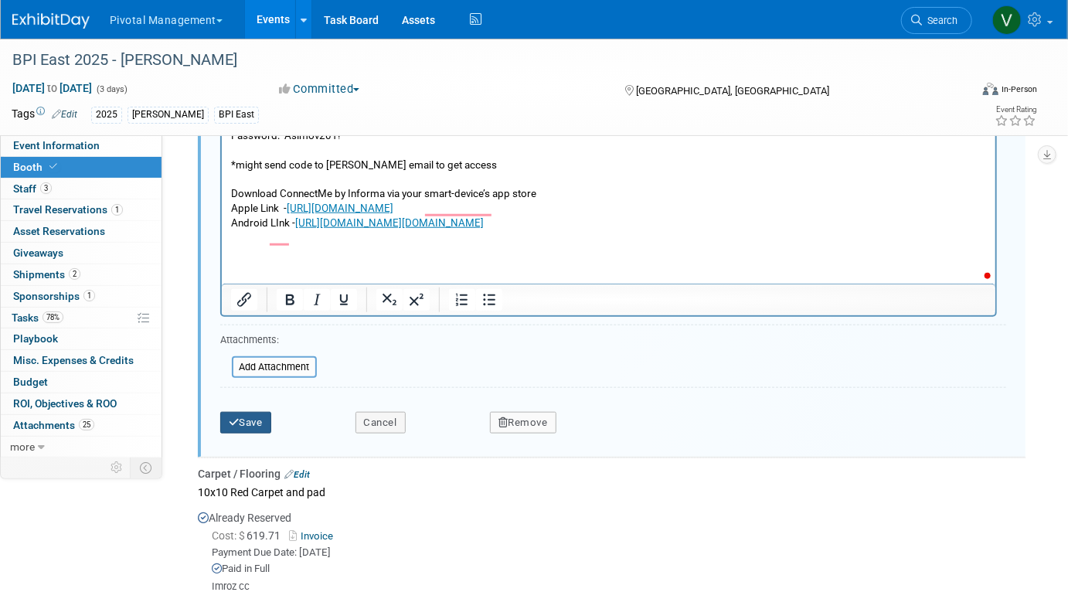
click at [261, 412] on button "Save" at bounding box center [245, 423] width 51 height 22
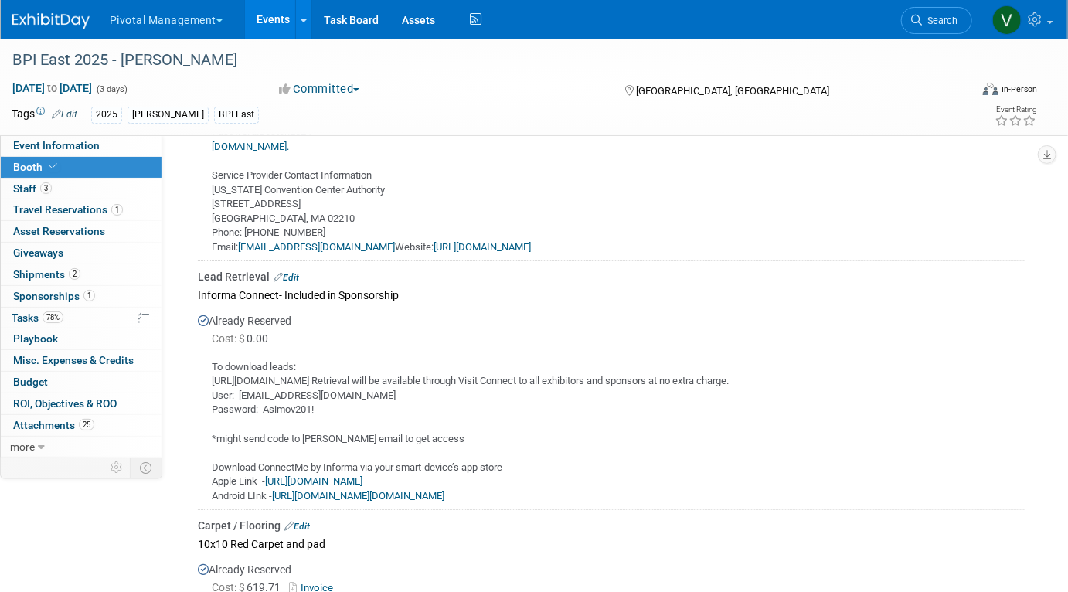
scroll to position [2617, 0]
click at [290, 274] on link "Edit" at bounding box center [287, 279] width 26 height 11
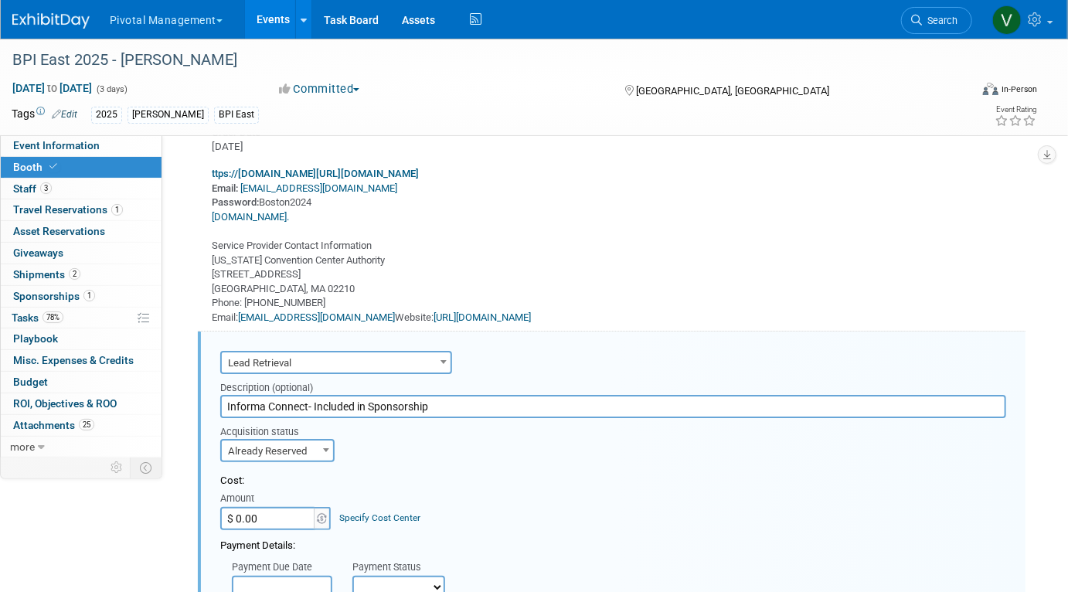
scroll to position [2403, 0]
